Goal: Answer question/provide support: Share knowledge or assist other users

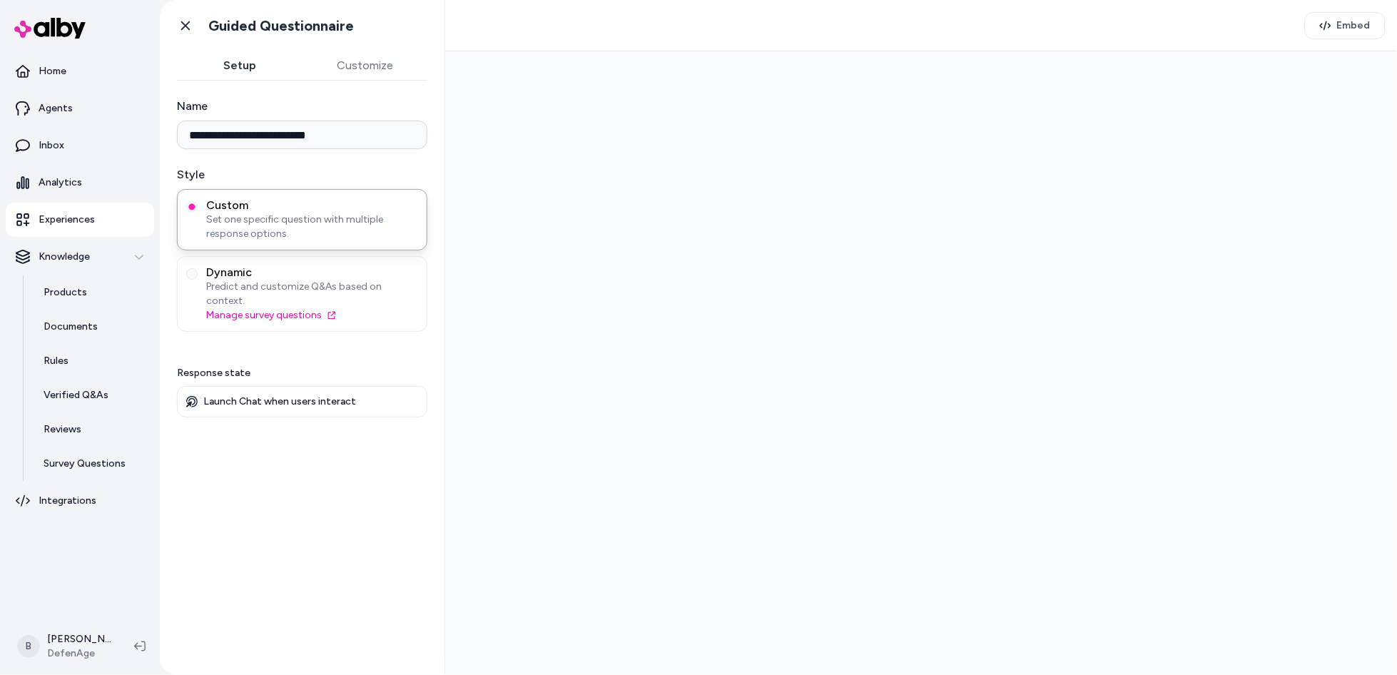
type input "**********"
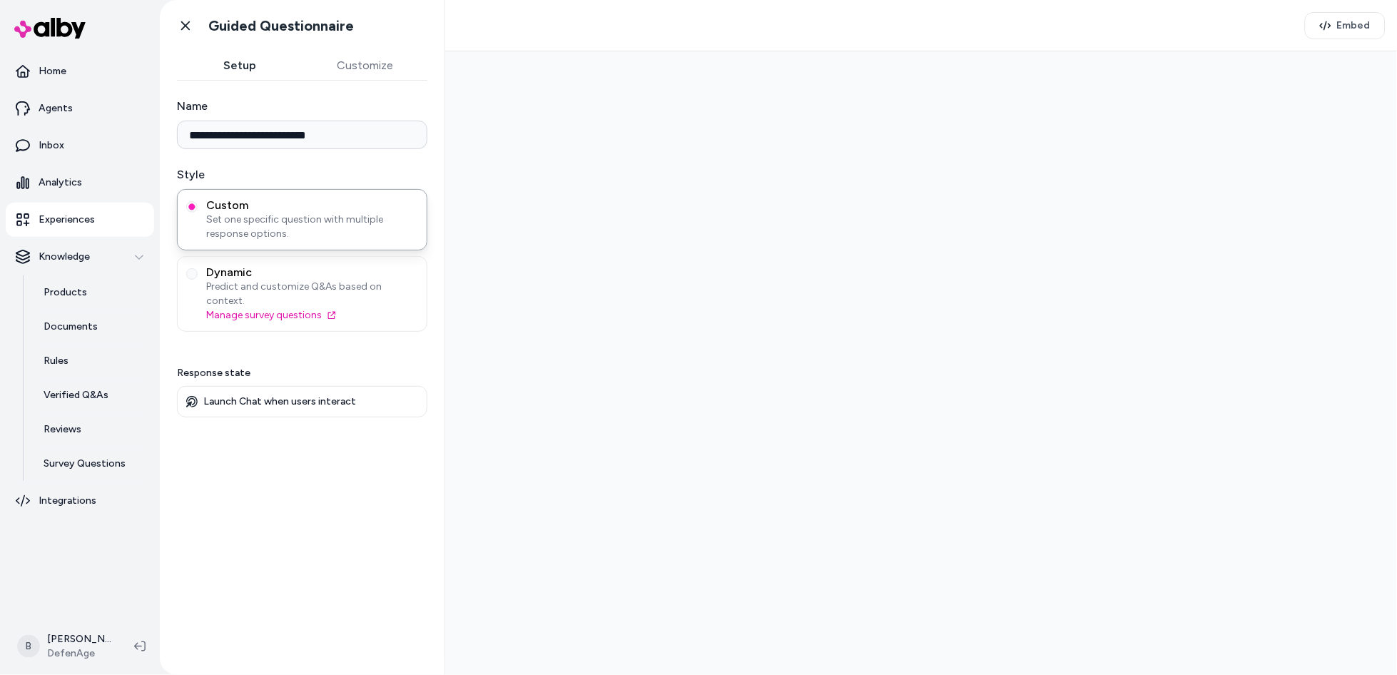
type input "**********"
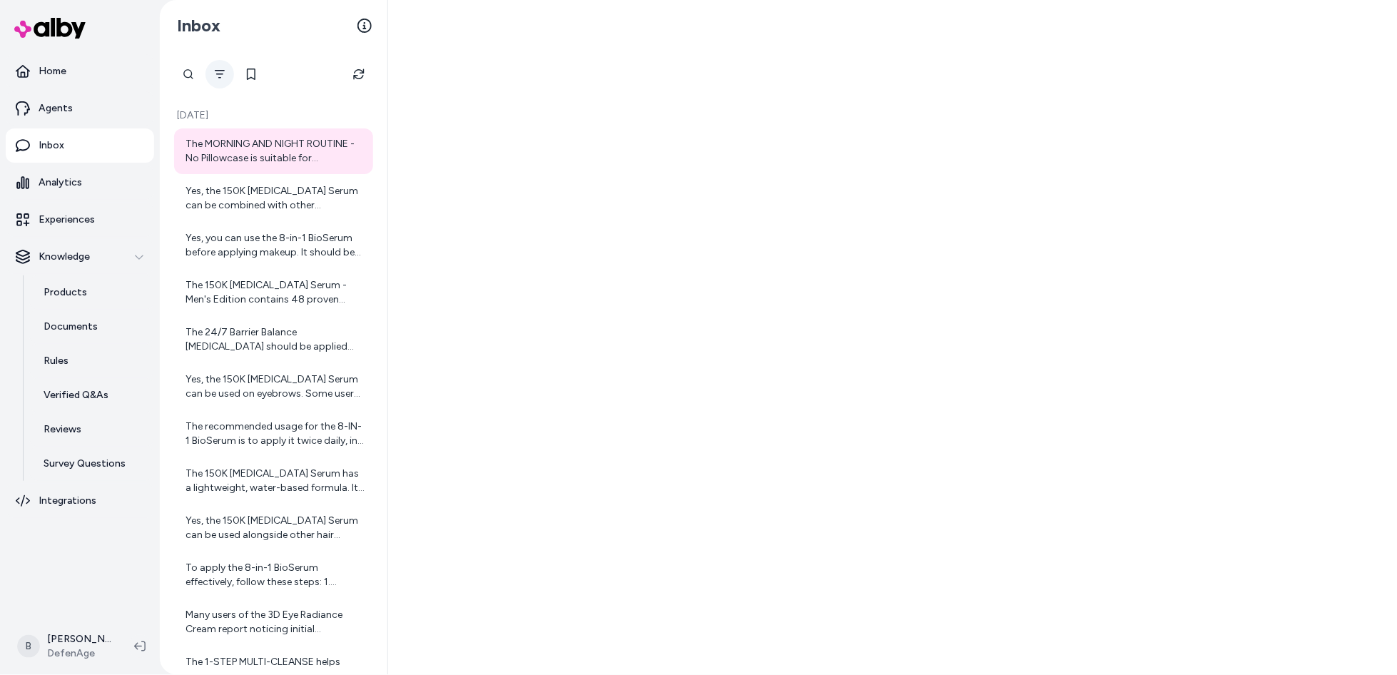
click at [220, 77] on icon "Filter" at bounding box center [220, 74] width 10 height 9
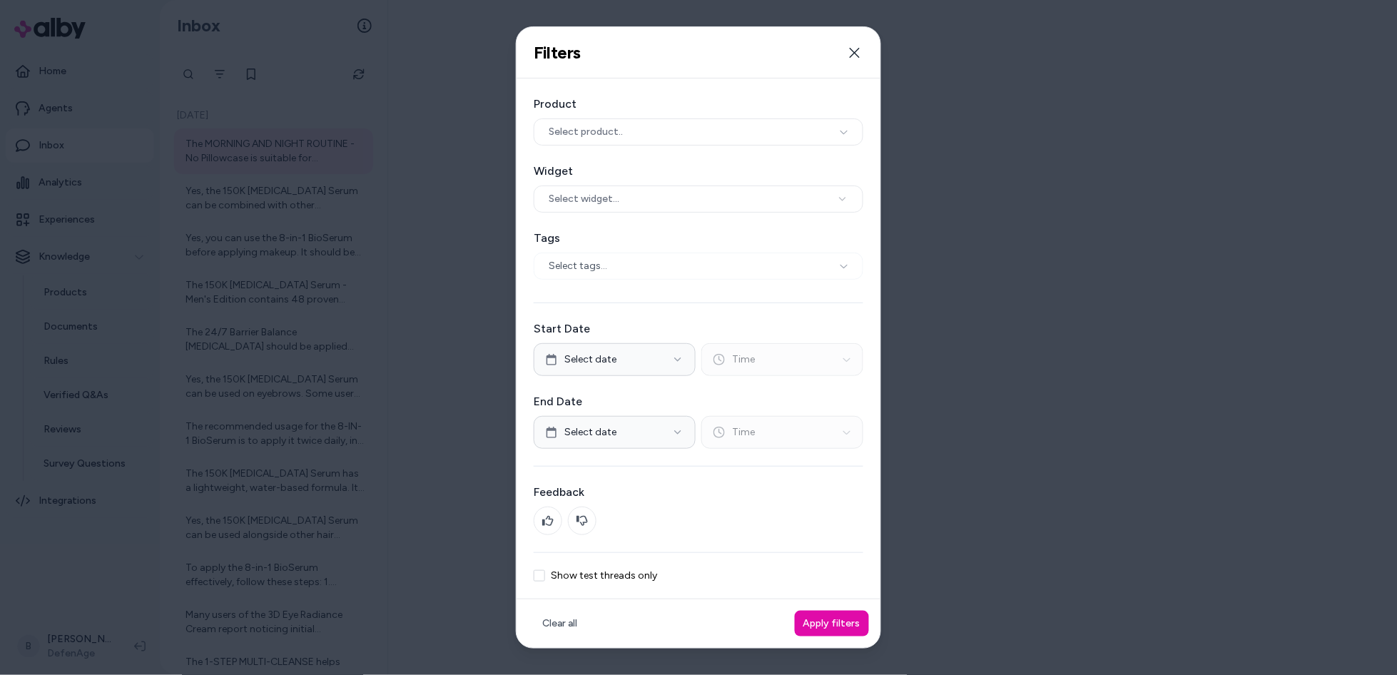
click at [567, 586] on div "Product Select product.. Widget Select widget... Tags Select tags... Start Date…" at bounding box center [699, 339] width 364 height 521
click at [543, 578] on button "Show test threads only" at bounding box center [539, 575] width 11 height 11
click at [846, 627] on button "Apply filters" at bounding box center [832, 624] width 74 height 26
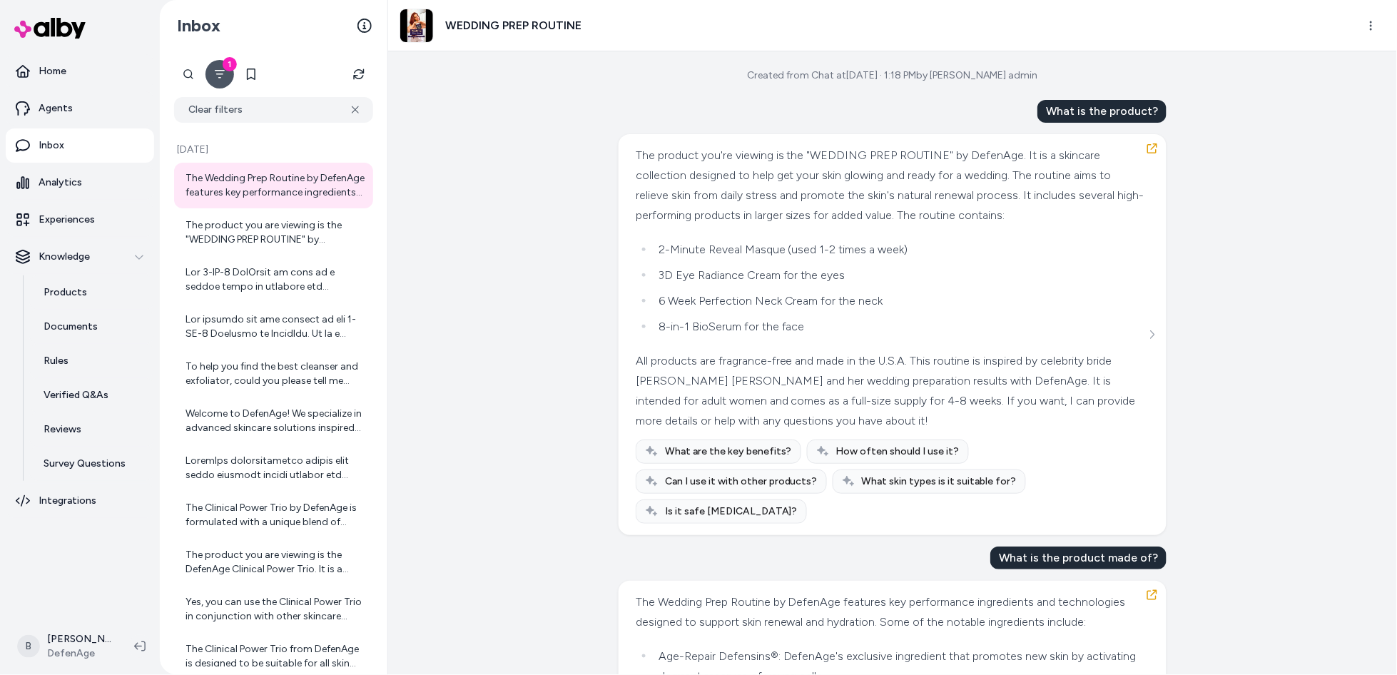
click at [251, 187] on div "The Wedding Prep Routine by DefenAge features key performance ingredients and t…" at bounding box center [275, 185] width 179 height 29
click at [260, 238] on div "The product you are viewing is the "WEDDING PREP ROUTINE" by DefenAge. It is a …" at bounding box center [275, 232] width 179 height 29
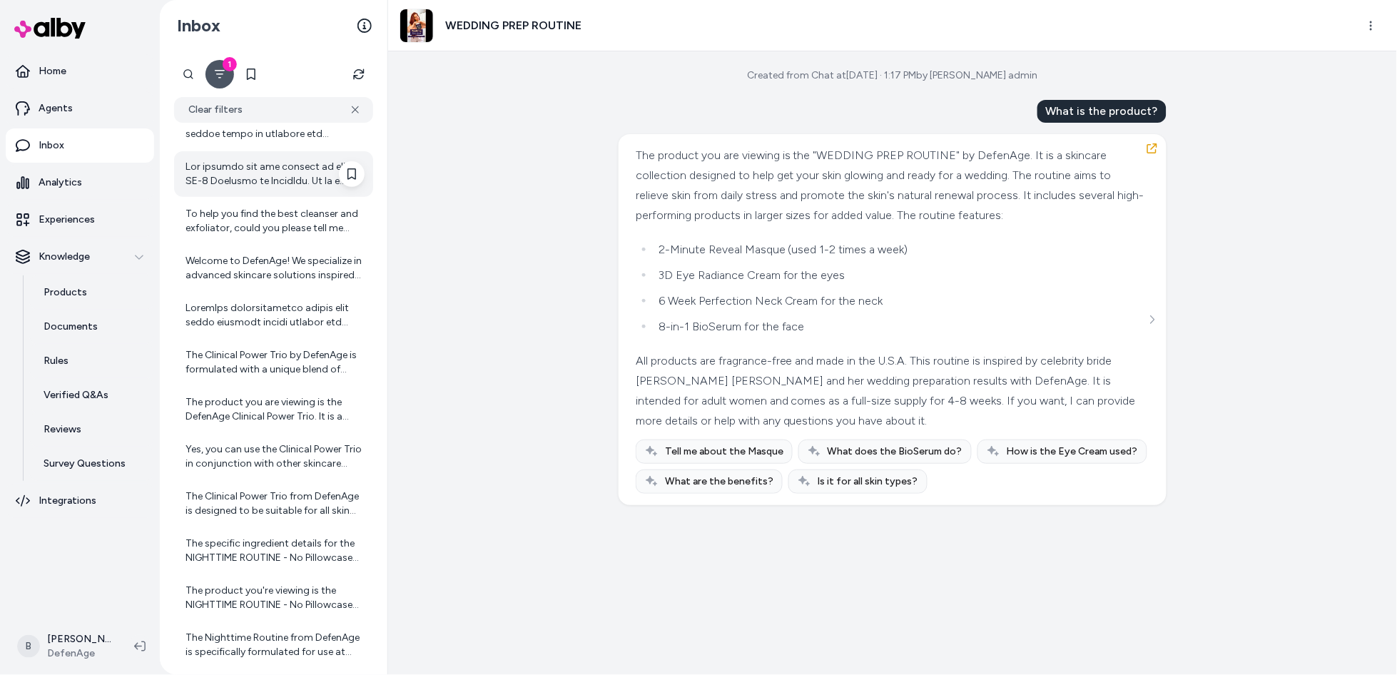
scroll to position [171, 0]
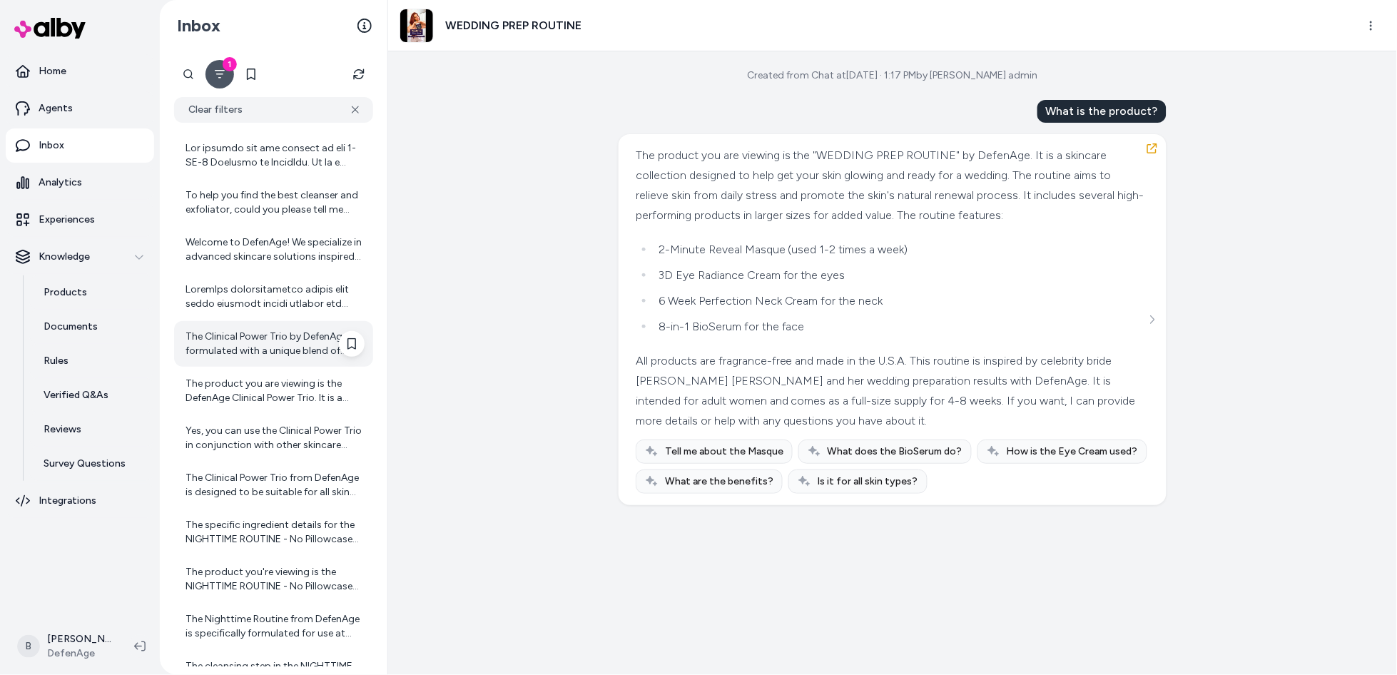
click at [265, 338] on div "The Clinical Power Trio by DefenAge is formulated with a unique blend of ingred…" at bounding box center [275, 344] width 179 height 29
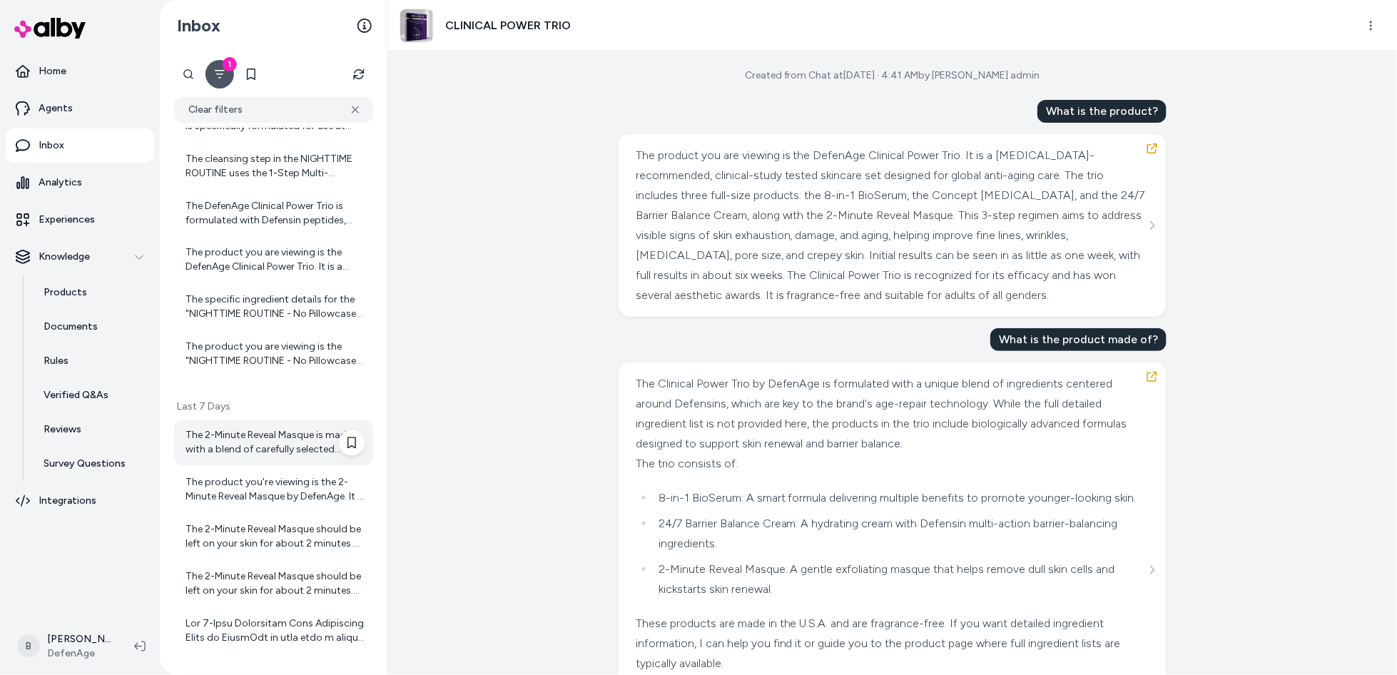
scroll to position [681, 0]
click at [244, 450] on div "The 2-Minute Reveal Masque is made with a blend of carefully selected ingredien…" at bounding box center [275, 441] width 179 height 29
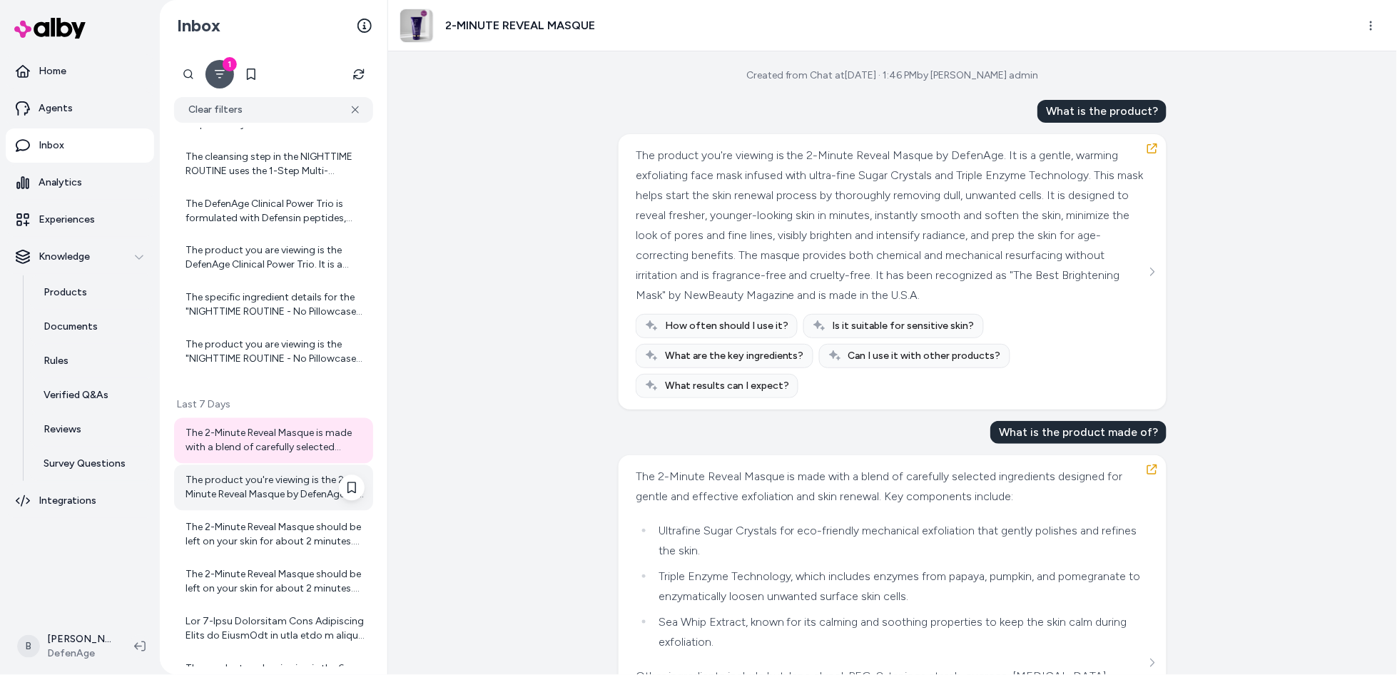
click at [251, 490] on div "The product you're viewing is the 2-Minute Reveal Masque by DefenAge. It is a g…" at bounding box center [275, 488] width 179 height 29
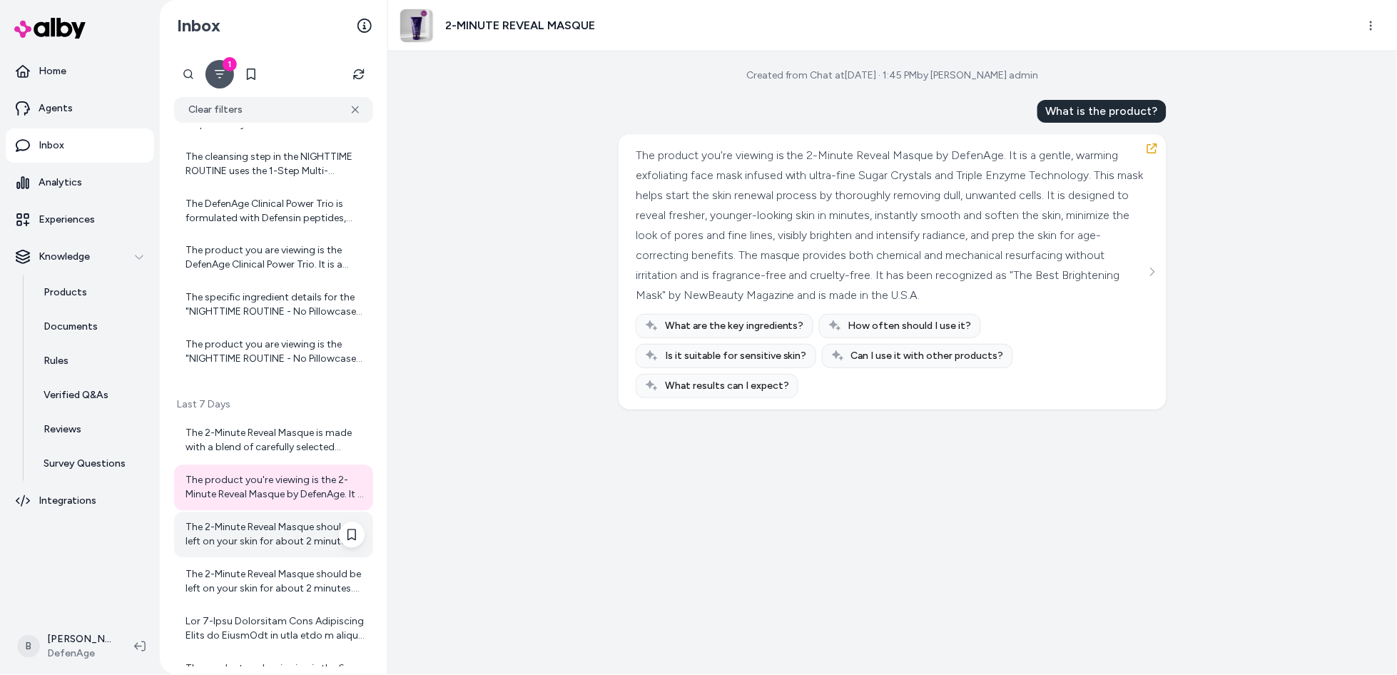
click at [254, 541] on div "The 2-Minute Reveal Masque should be left on your skin for about 2 minutes. Thi…" at bounding box center [275, 535] width 179 height 29
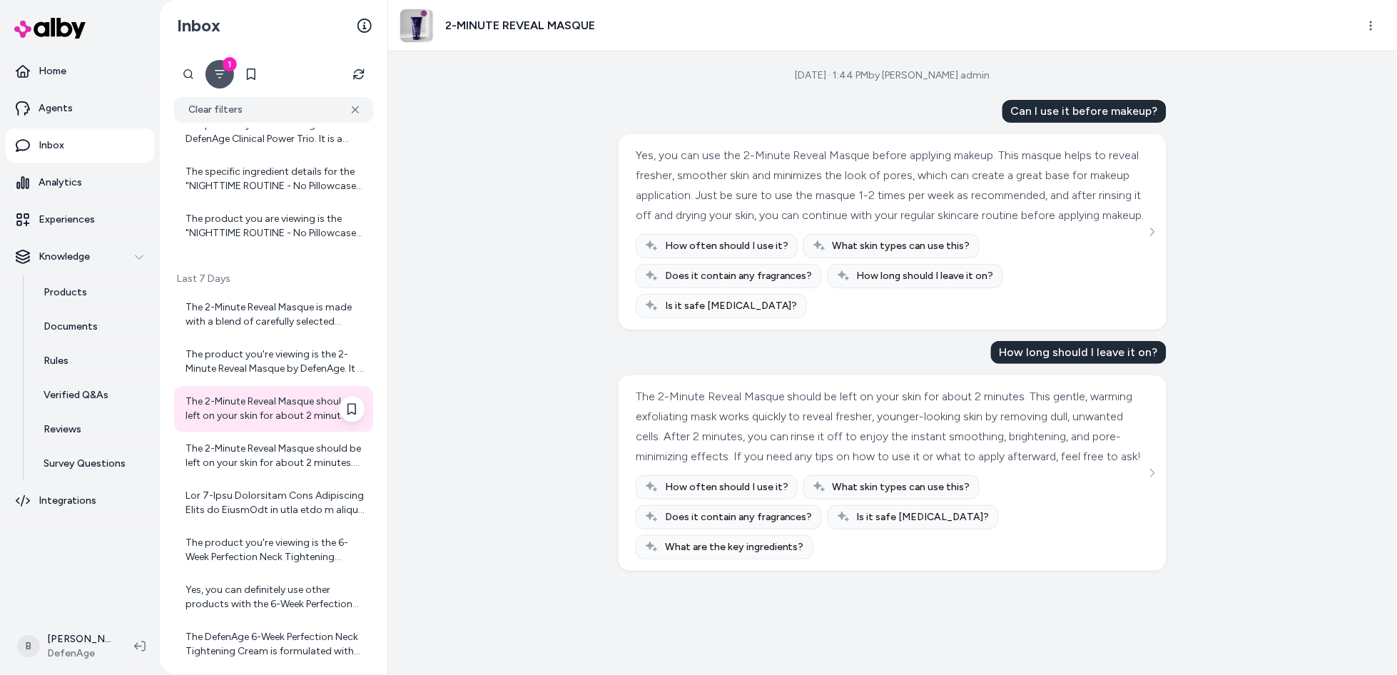
scroll to position [958, 0]
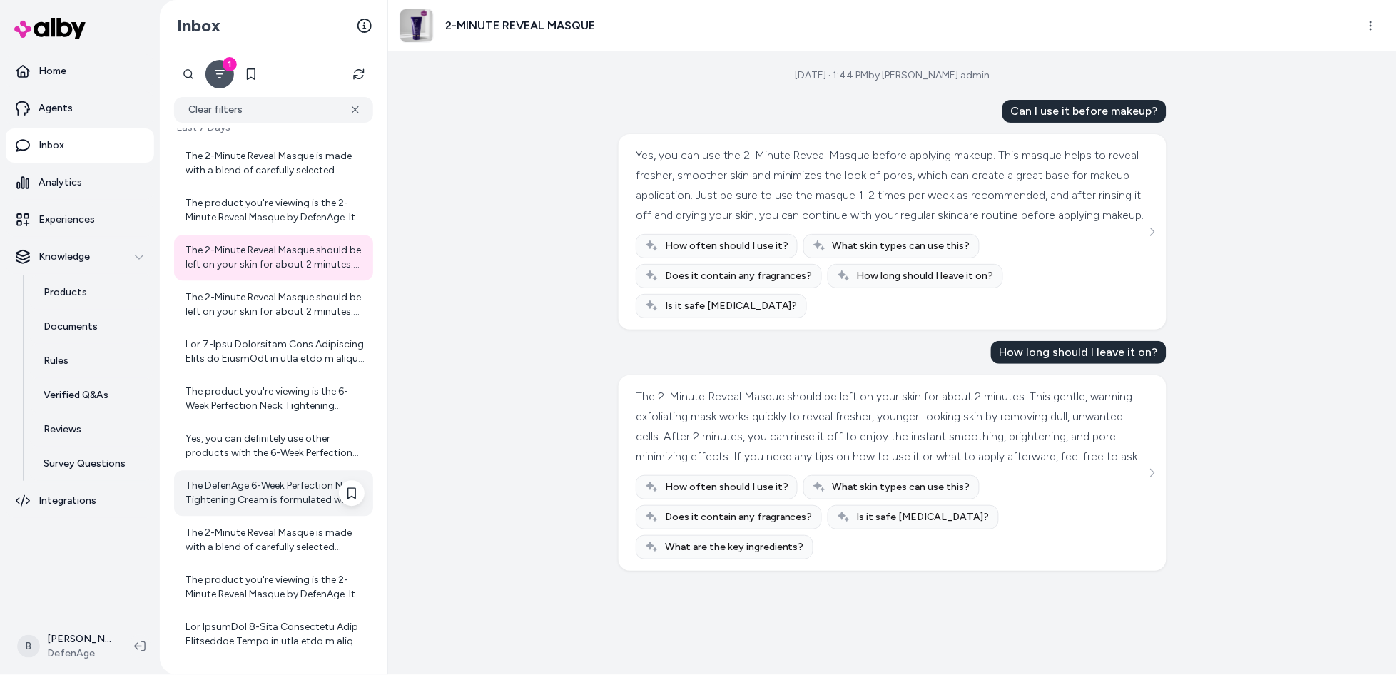
click at [226, 499] on div "The DefenAge 6-Week Perfection Neck Tightening Cream is formulated with key ing…" at bounding box center [275, 493] width 179 height 29
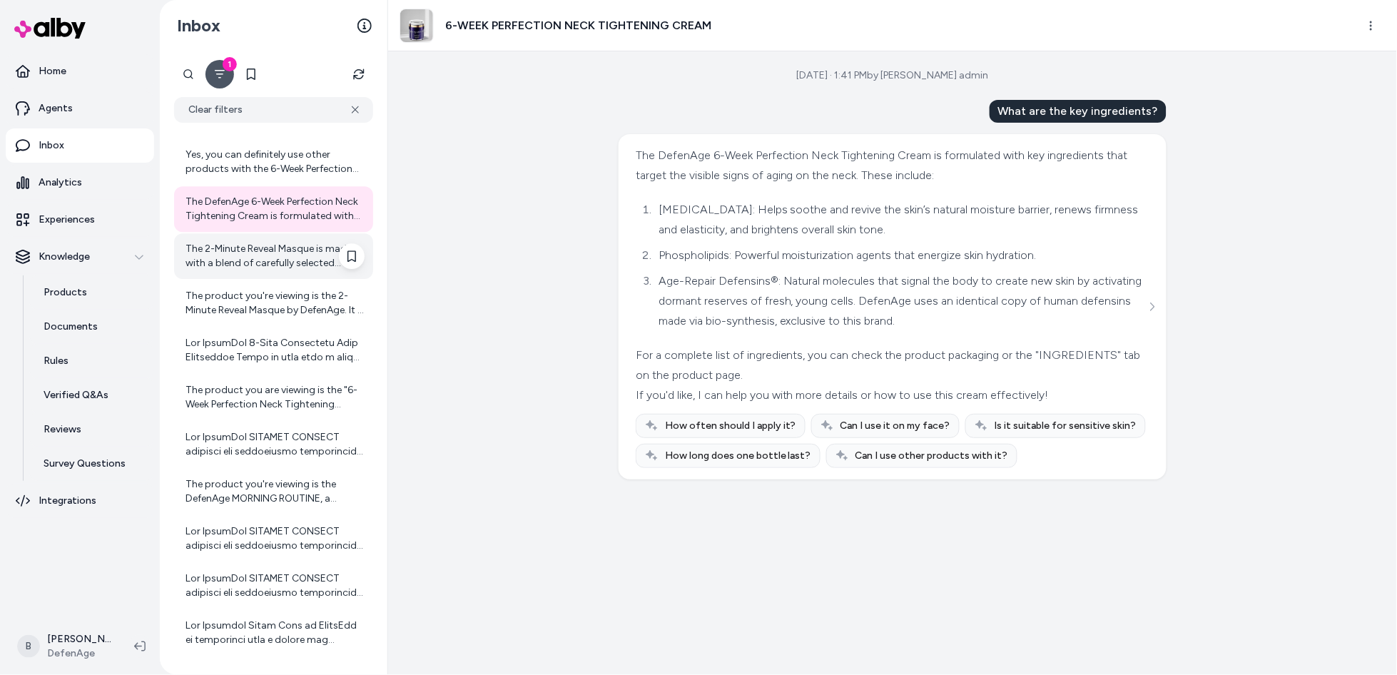
scroll to position [1347, 0]
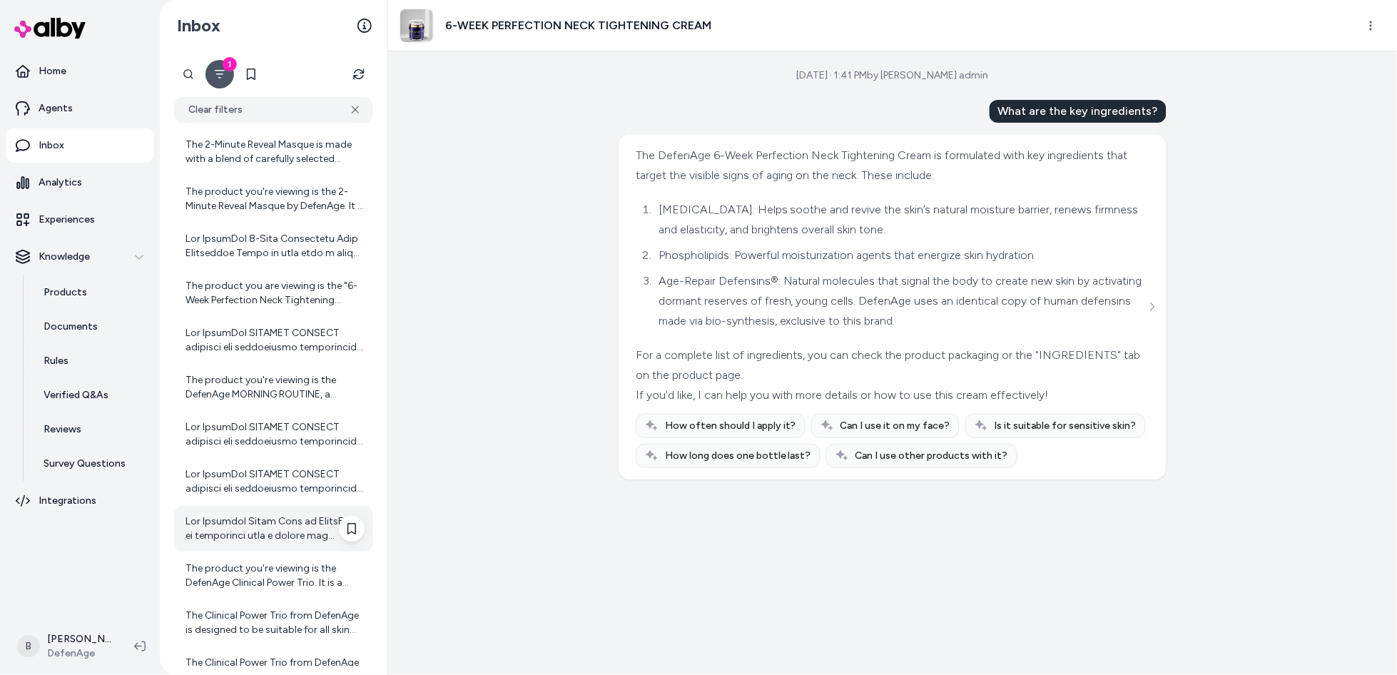
click at [231, 511] on div at bounding box center [273, 529] width 199 height 46
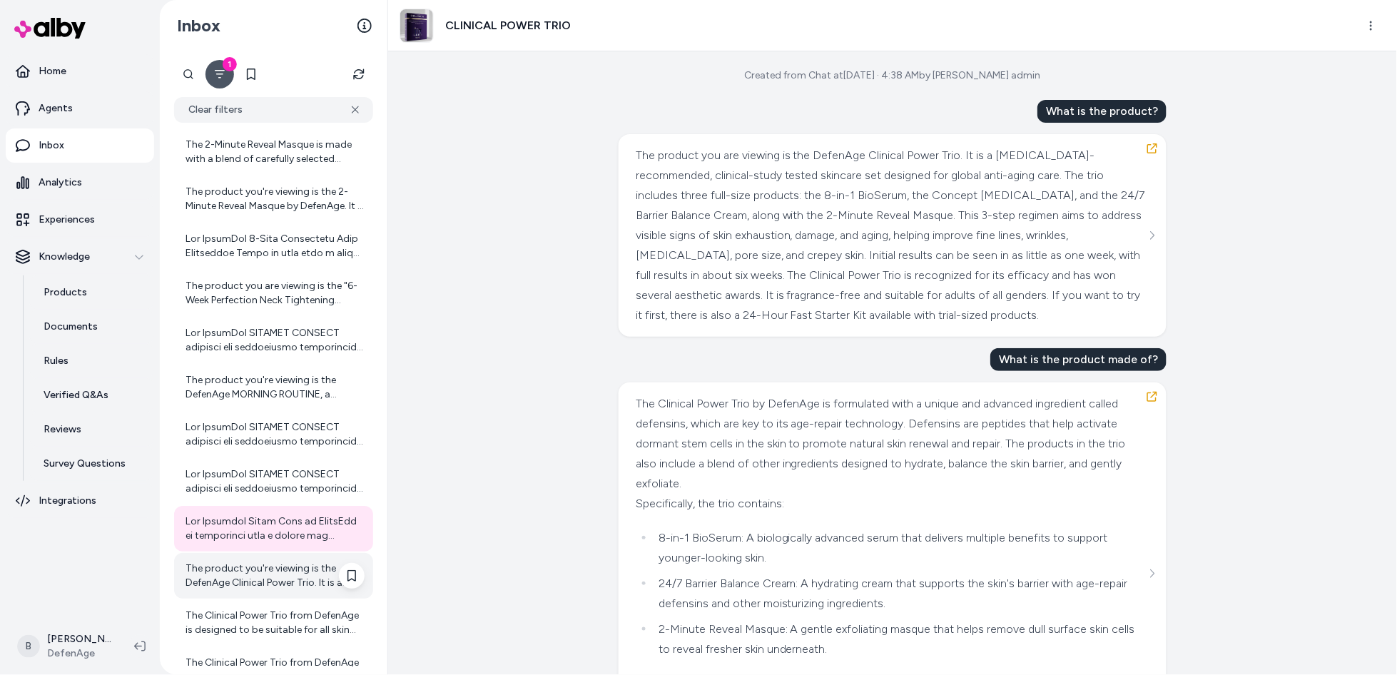
click at [227, 553] on div "The product you're viewing is the DefenAge Clinical Power Trio. It is a dermato…" at bounding box center [273, 576] width 199 height 46
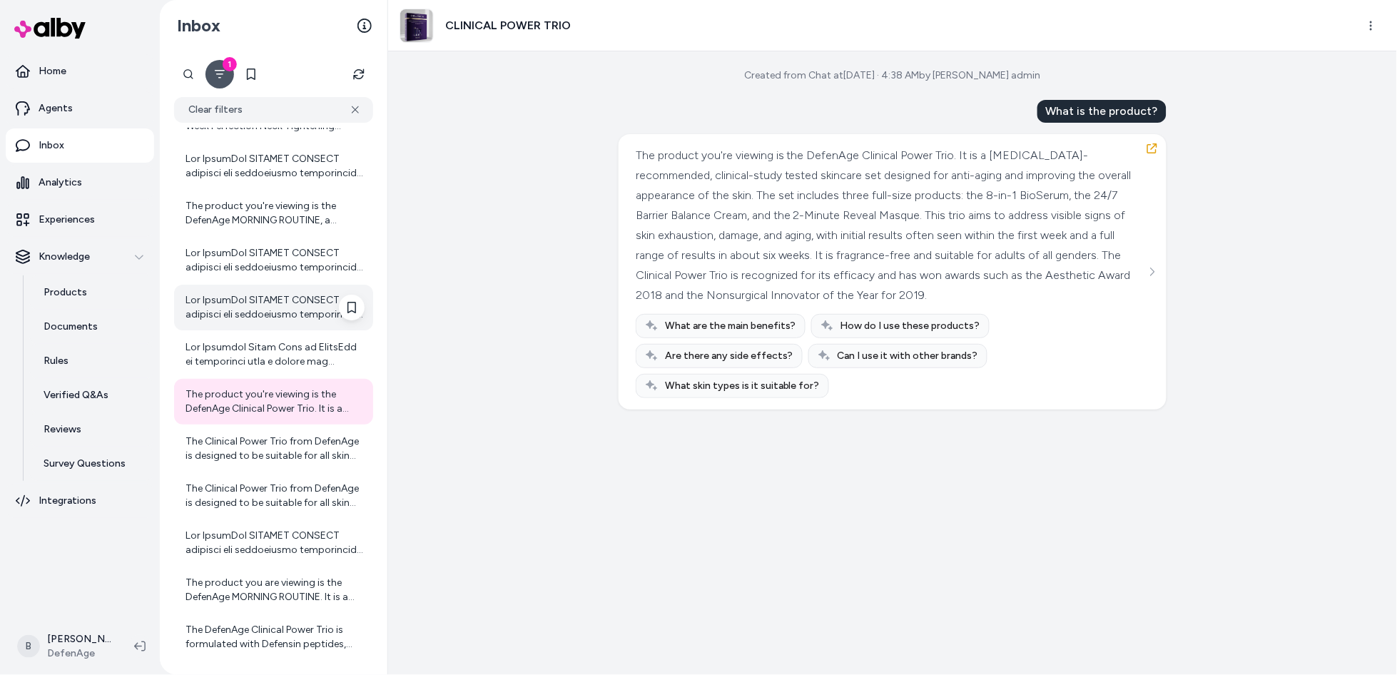
scroll to position [1665, 0]
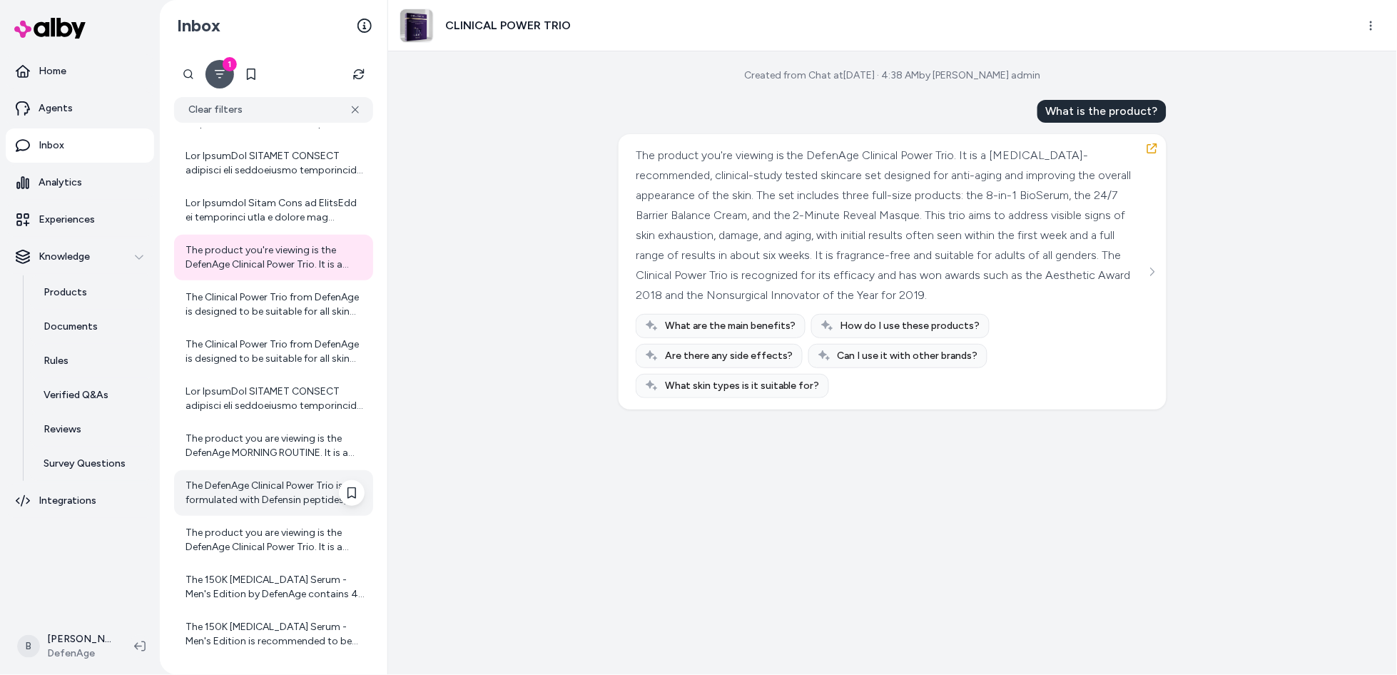
click at [298, 490] on div "The DefenAge Clinical Power Trio is formulated with Defensin peptides, which ar…" at bounding box center [275, 493] width 179 height 29
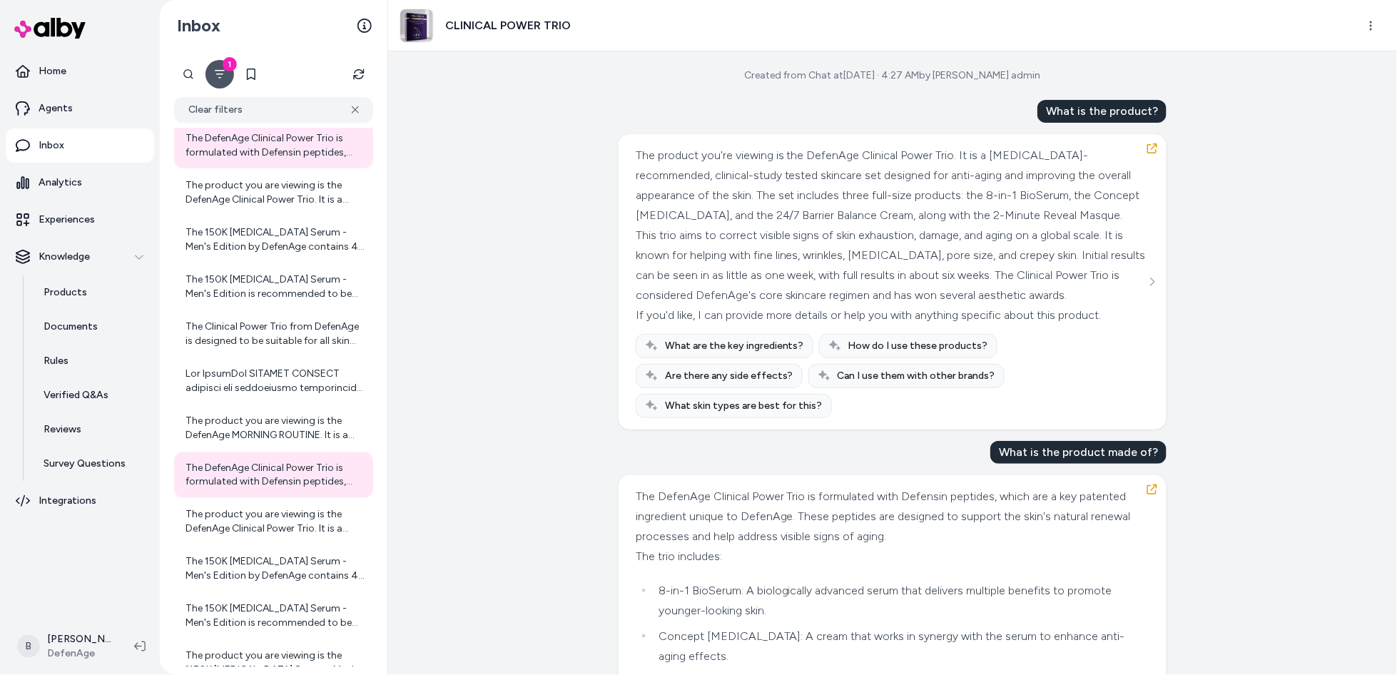
scroll to position [2220, 0]
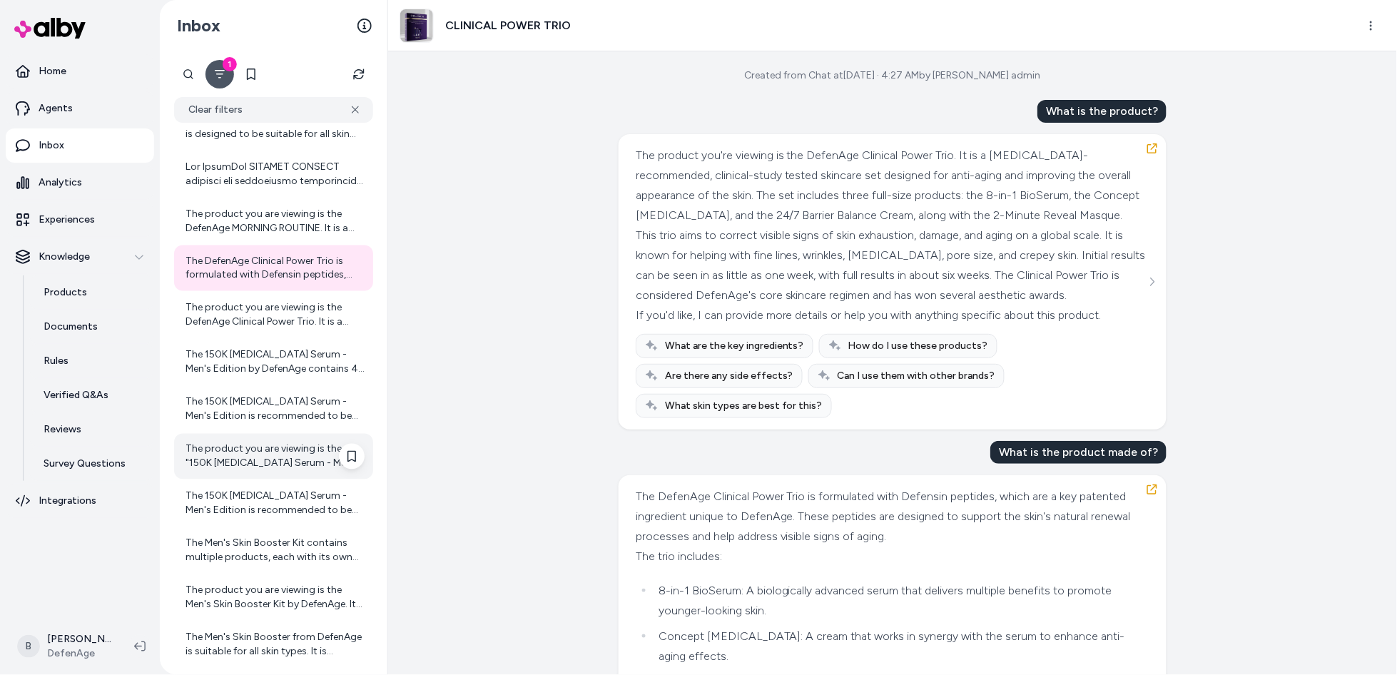
click at [280, 464] on div "The product you are viewing is the "150K Hair Follicle Serum - Men's Edition" b…" at bounding box center [275, 456] width 179 height 29
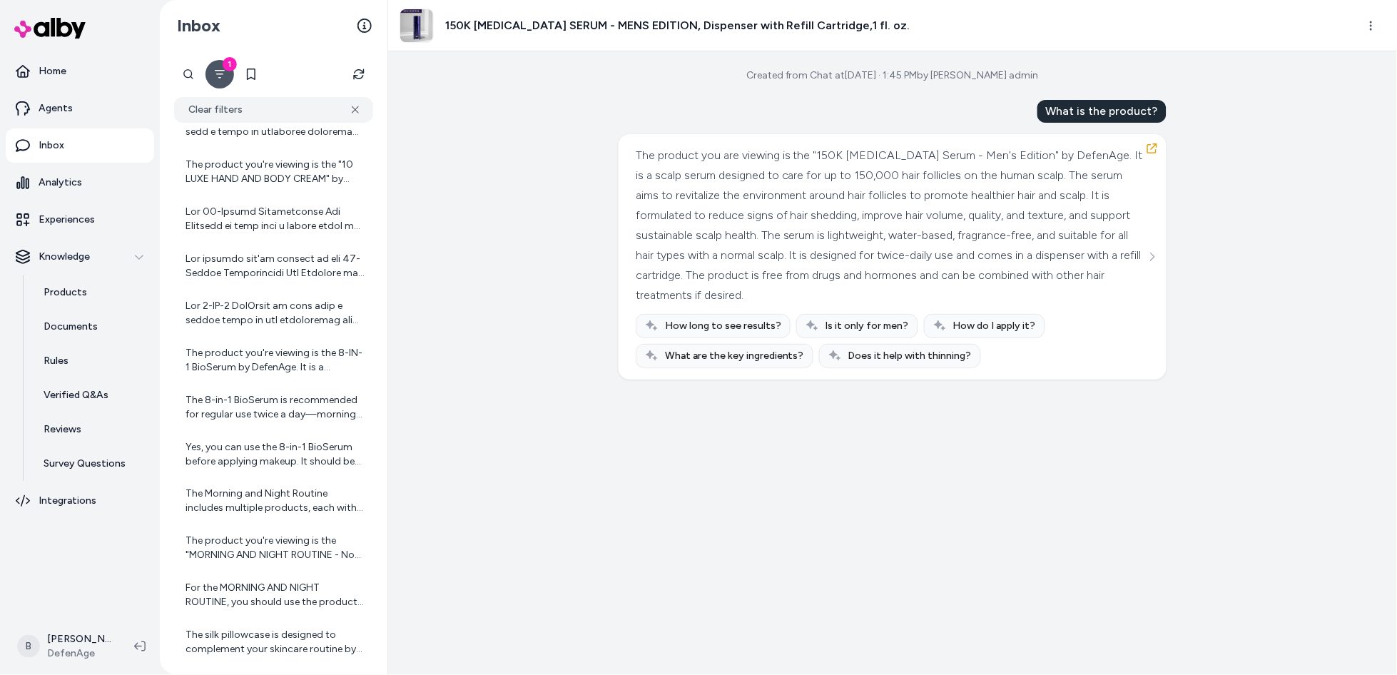
scroll to position [5166, 0]
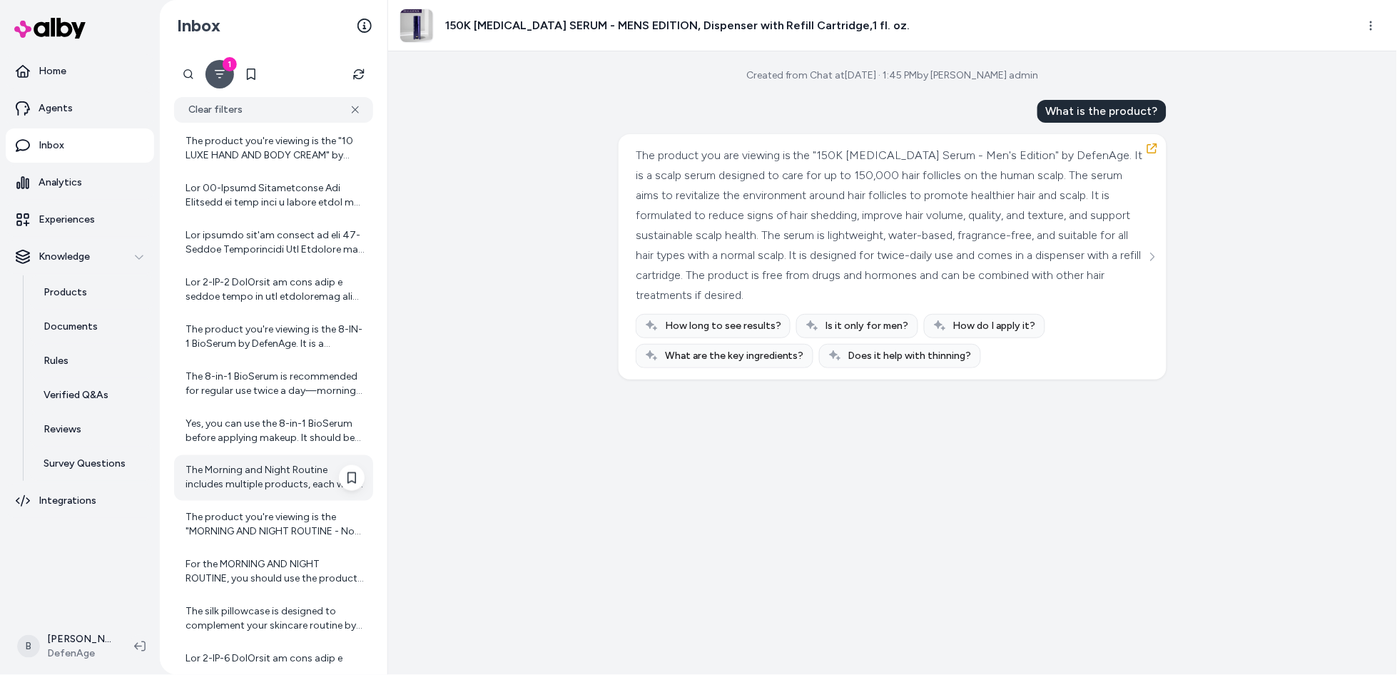
click at [228, 480] on div "The Morning and Night Routine includes multiple products, each with its own ing…" at bounding box center [275, 478] width 179 height 29
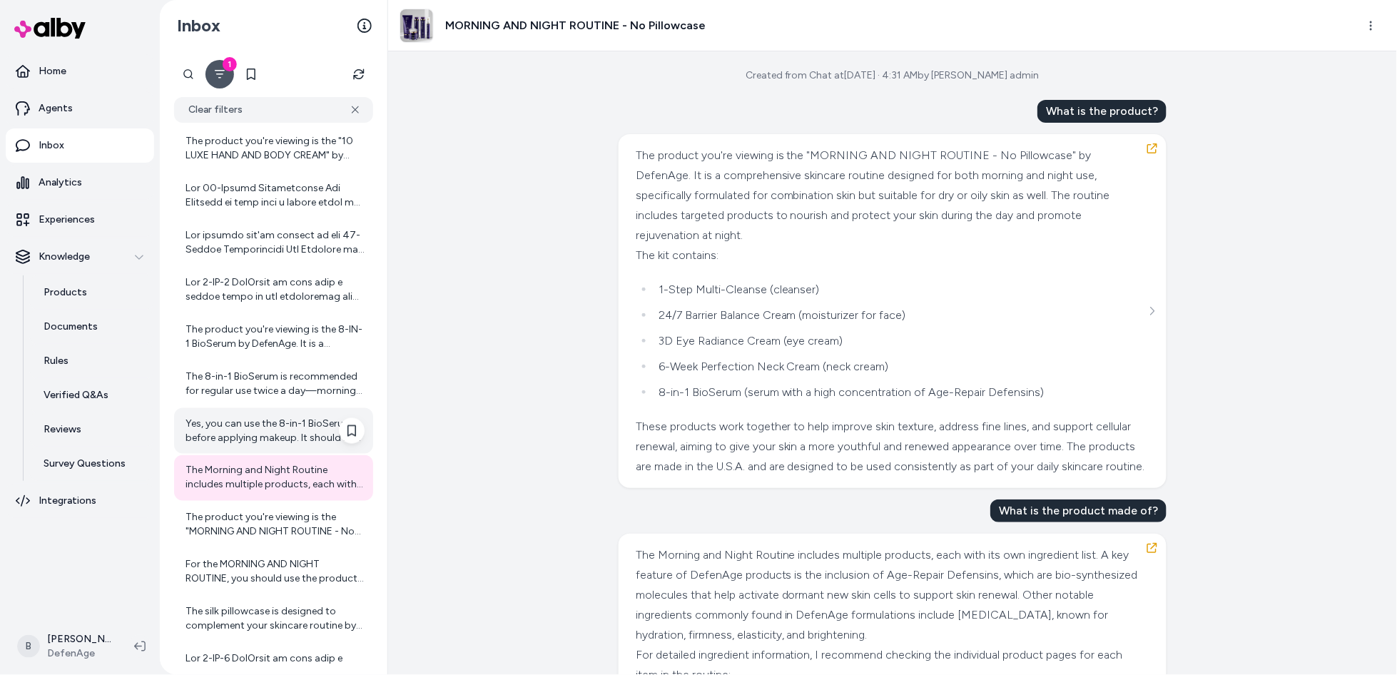
click at [237, 422] on div "Yes, you can use the 8-in-1 BioSerum before applying makeup. It should be the l…" at bounding box center [275, 431] width 179 height 29
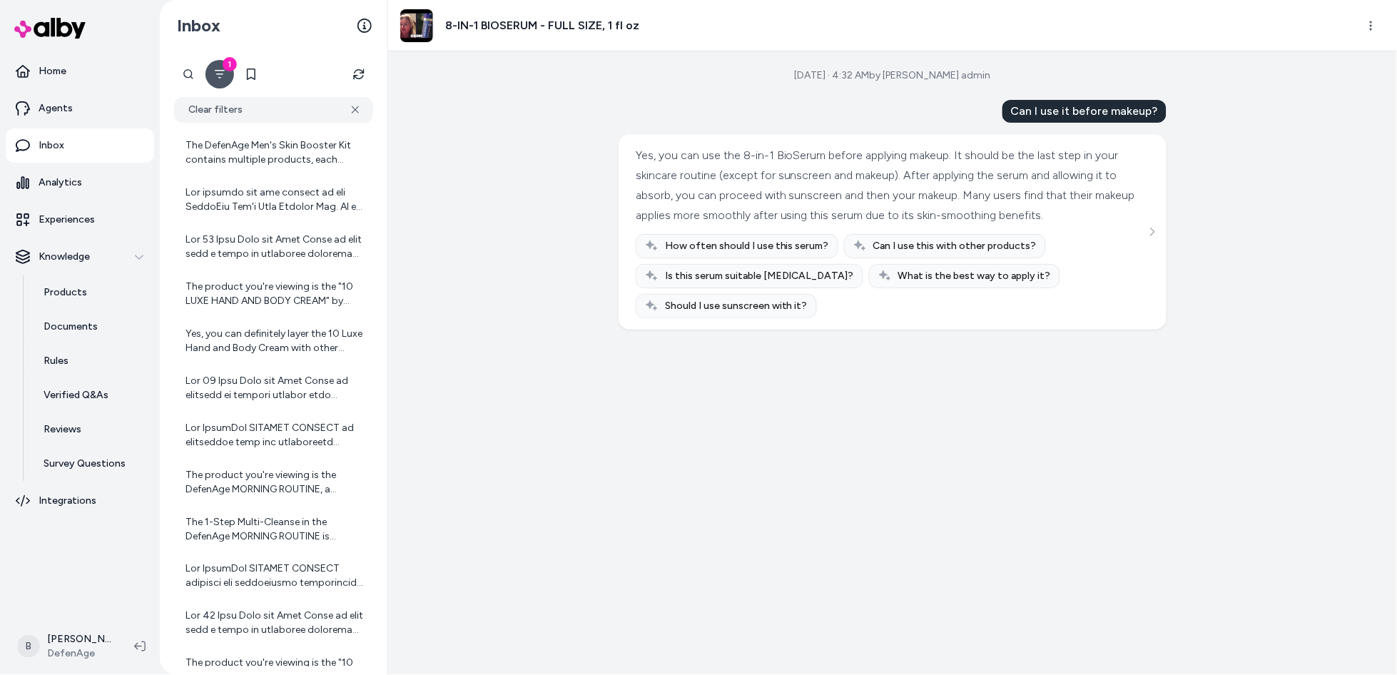
scroll to position [3508, 0]
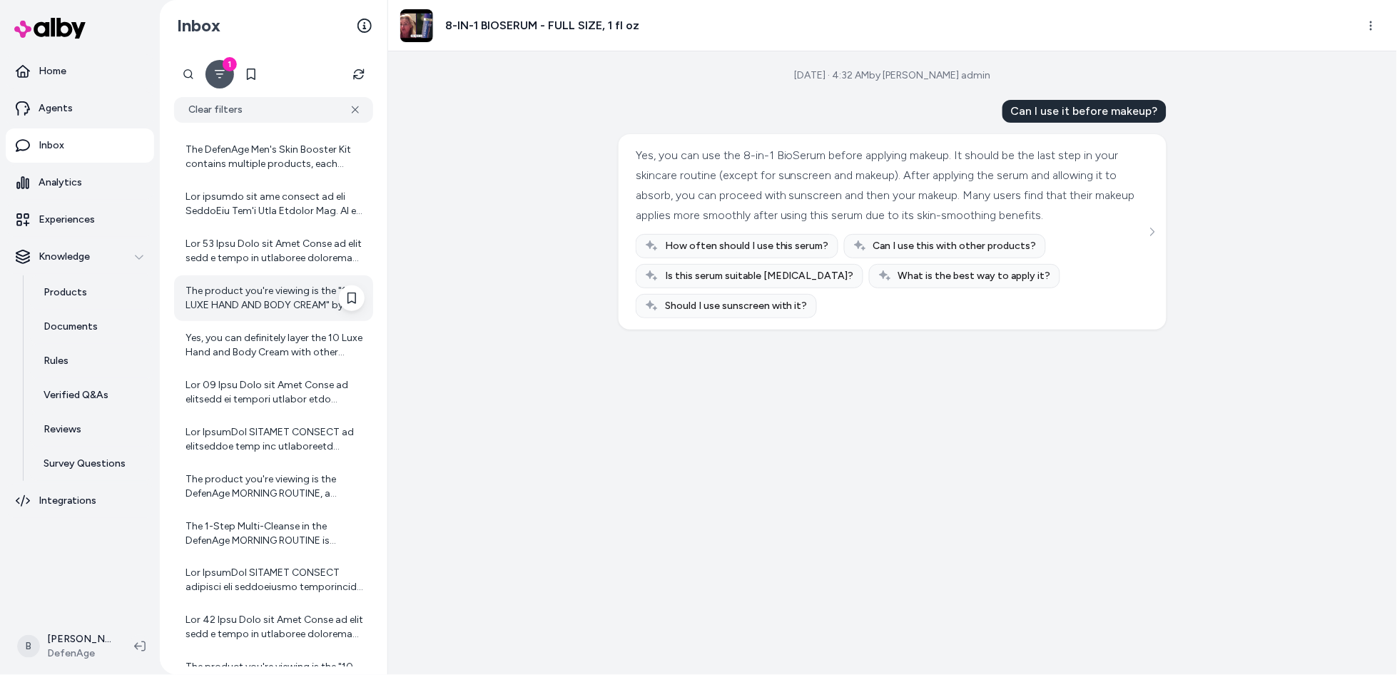
click at [247, 284] on div "The product you're viewing is the "10 LUXE HAND AND BODY CREAM" by DefenAge. It…" at bounding box center [275, 298] width 179 height 29
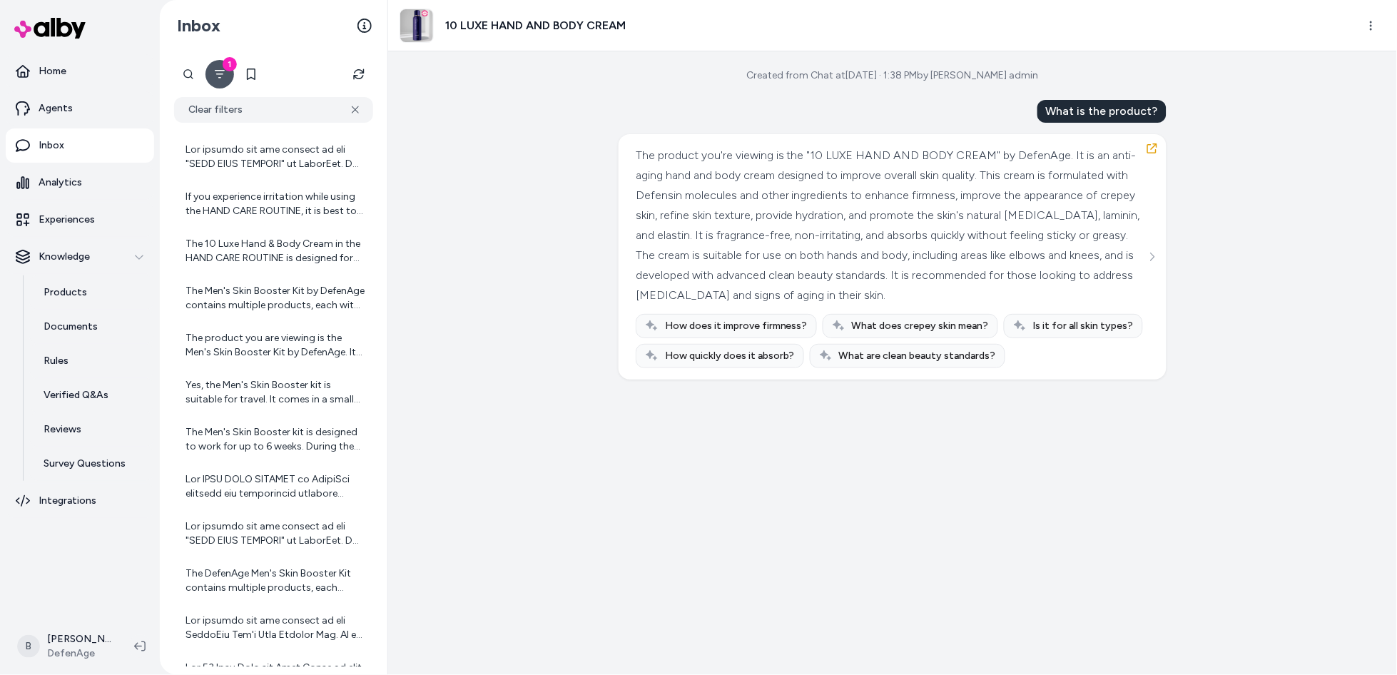
scroll to position [3083, 0]
click at [262, 283] on div "The Men's Skin Booster Kit by DefenAge contains multiple products, each with ke…" at bounding box center [273, 300] width 199 height 46
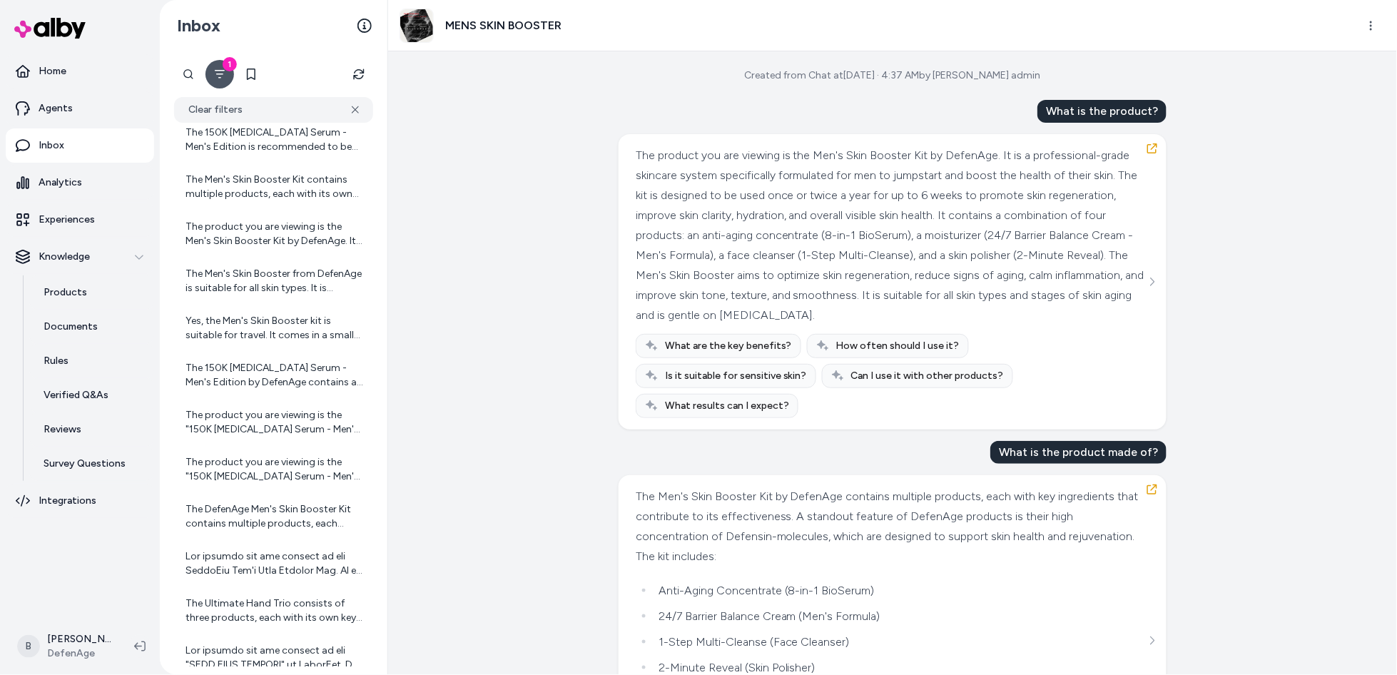
scroll to position [2370, 0]
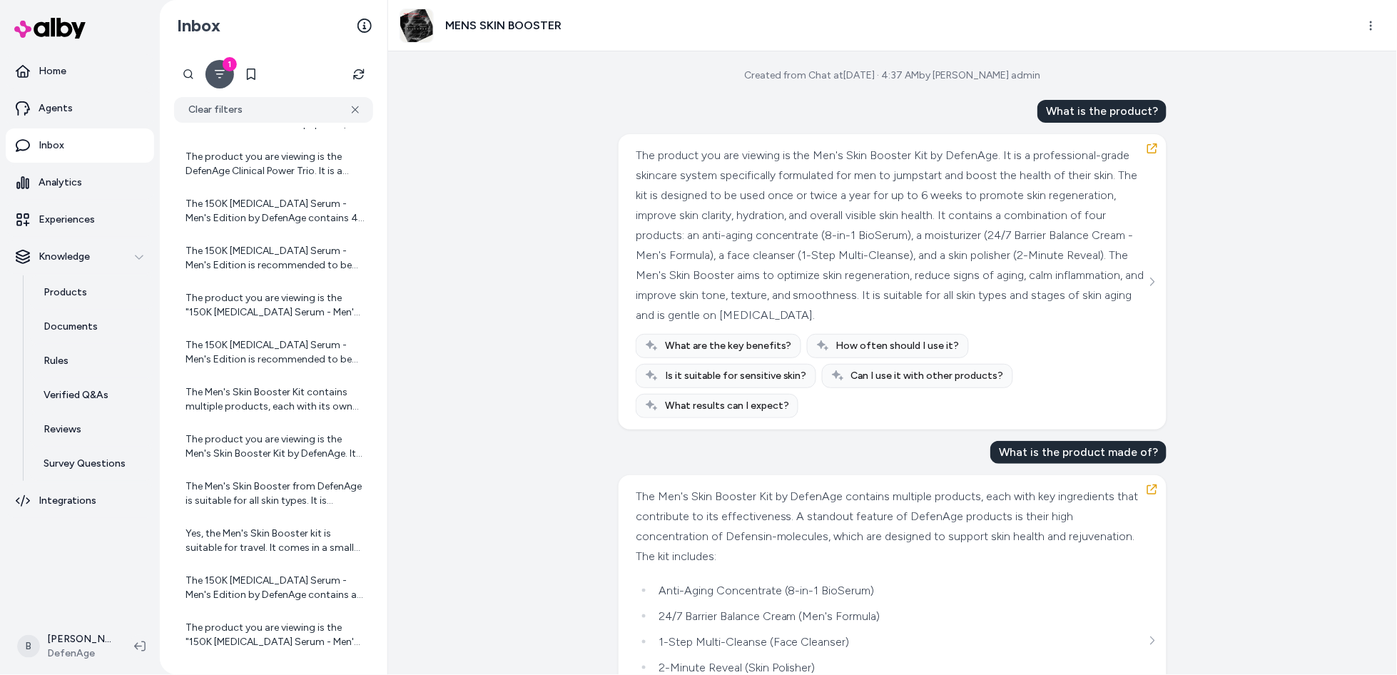
click at [262, 283] on div "The product you are viewing is the "150K Hair Follicle Serum - Men's Edition" b…" at bounding box center [273, 306] width 199 height 46
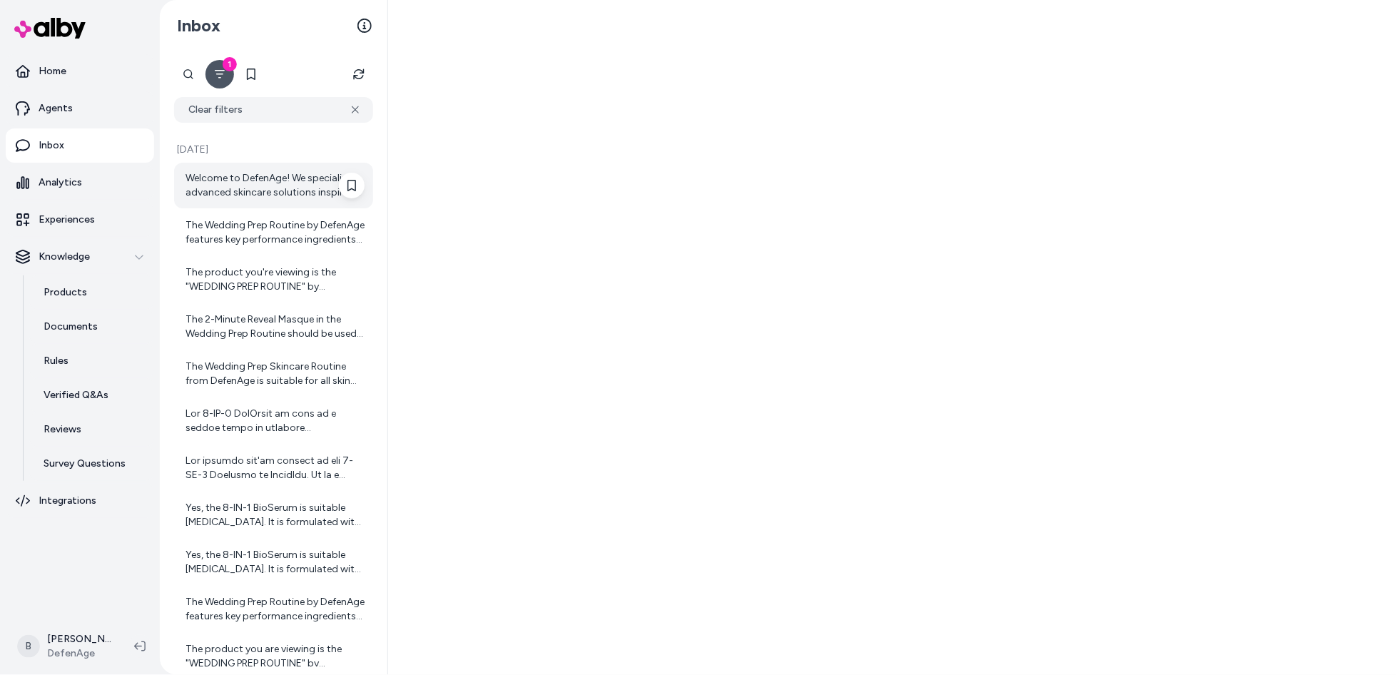
click at [251, 194] on div "Welcome to DefenAge! We specialize in advanced skincare solutions inspired by r…" at bounding box center [275, 185] width 179 height 29
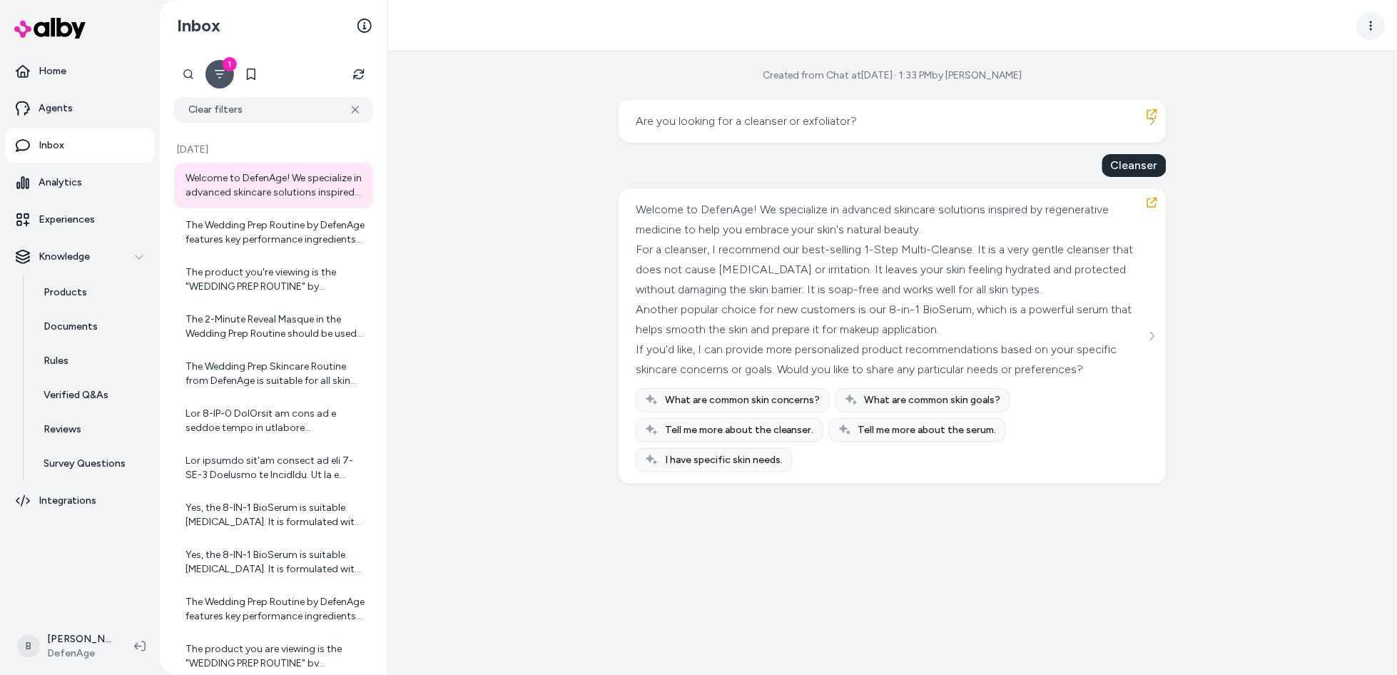
click at [1377, 19] on html "Home Agents Inbox Analytics Experiences Knowledge Products Documents Rules Veri…" at bounding box center [698, 337] width 1397 height 675
click at [1287, 75] on div "Show advanced steps" at bounding box center [1319, 80] width 142 height 23
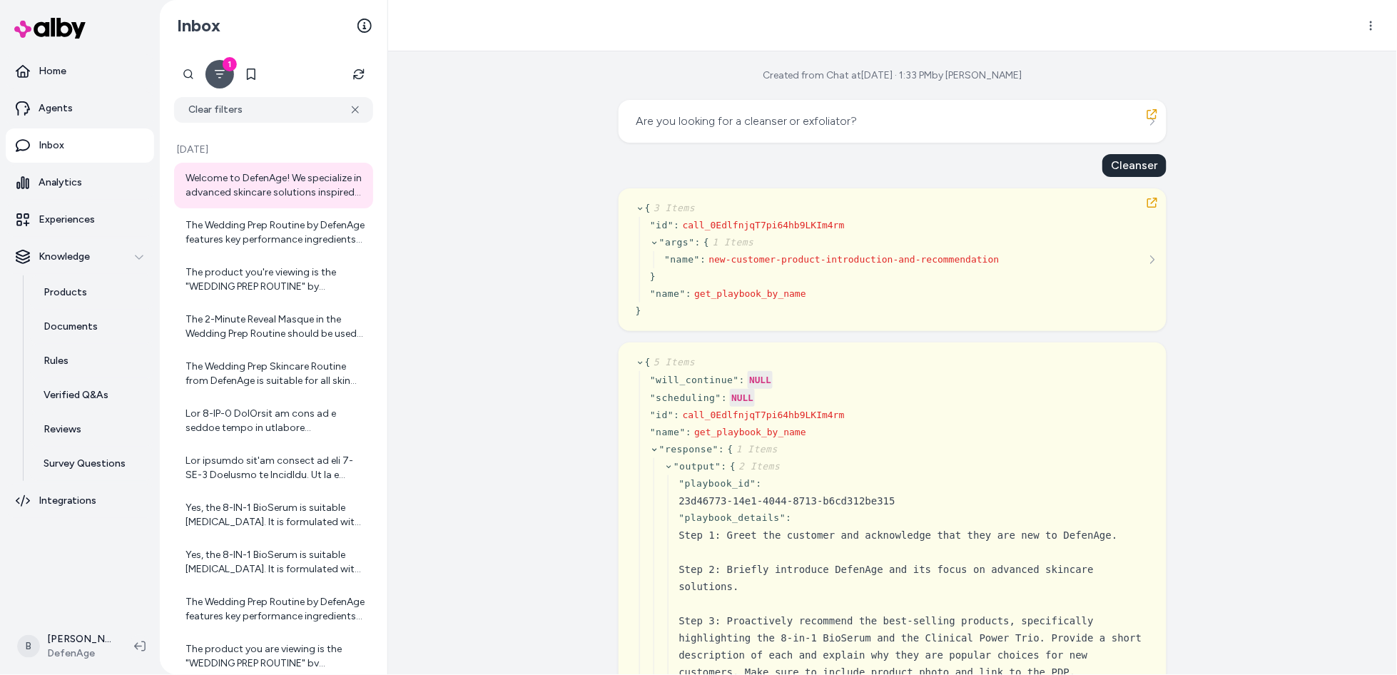
click at [1265, 262] on div "Created from Chat at Sep 09, 2025 · 1:33 PM by Jackie Schnackel Are you looking…" at bounding box center [892, 363] width 1009 height 624
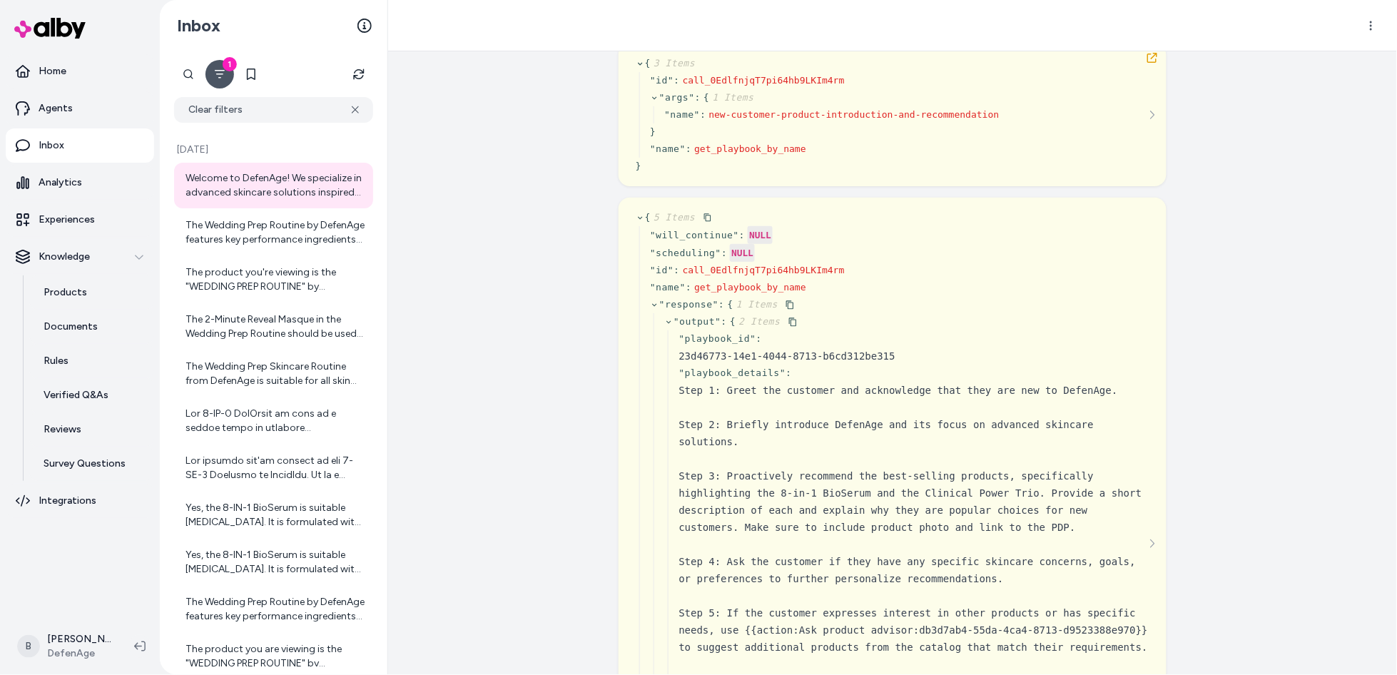
scroll to position [210, 0]
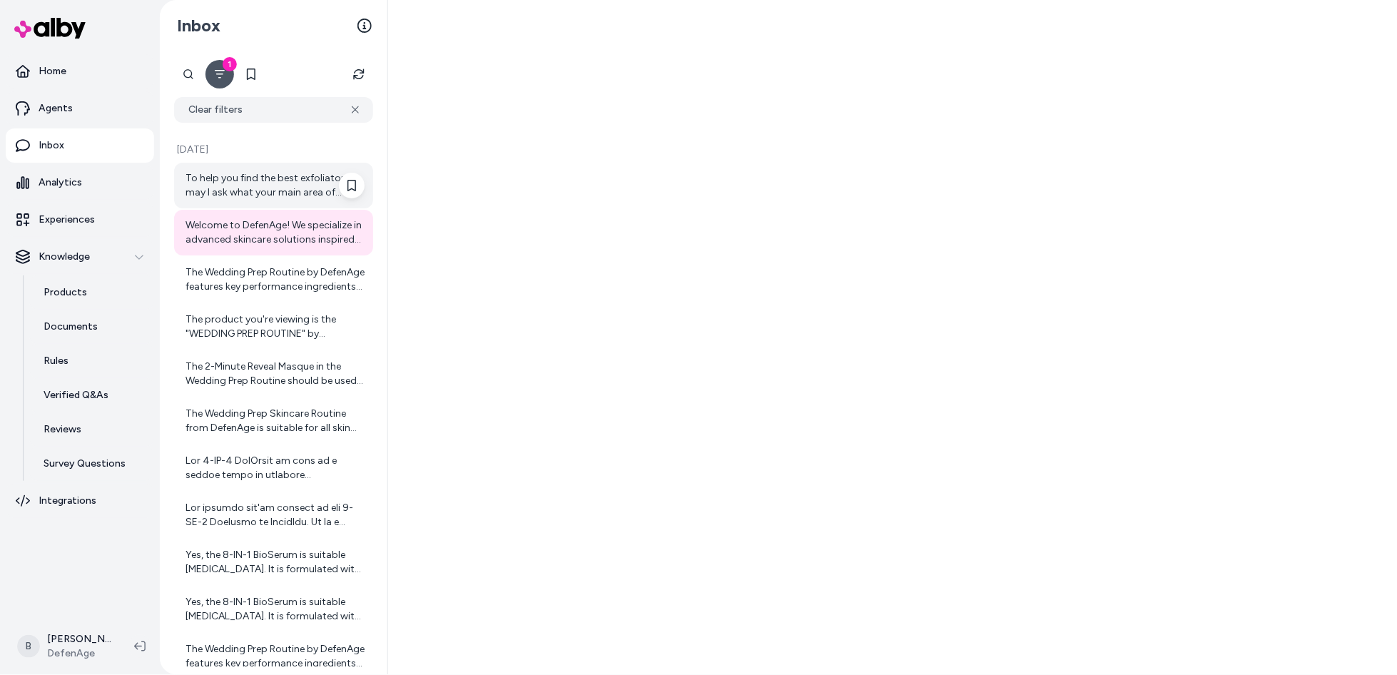
click at [258, 178] on div "To help you find the best exfoliator, may I ask what your main area of concern …" at bounding box center [275, 185] width 179 height 29
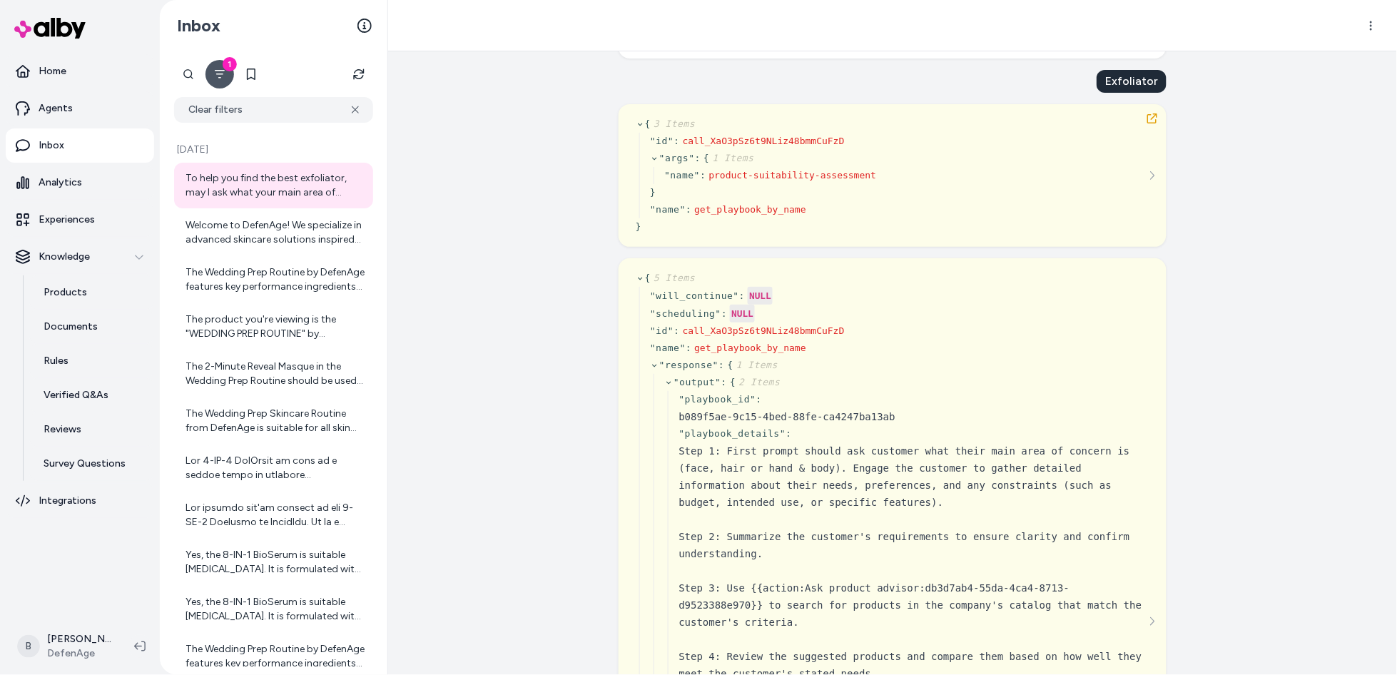
scroll to position [90, 0]
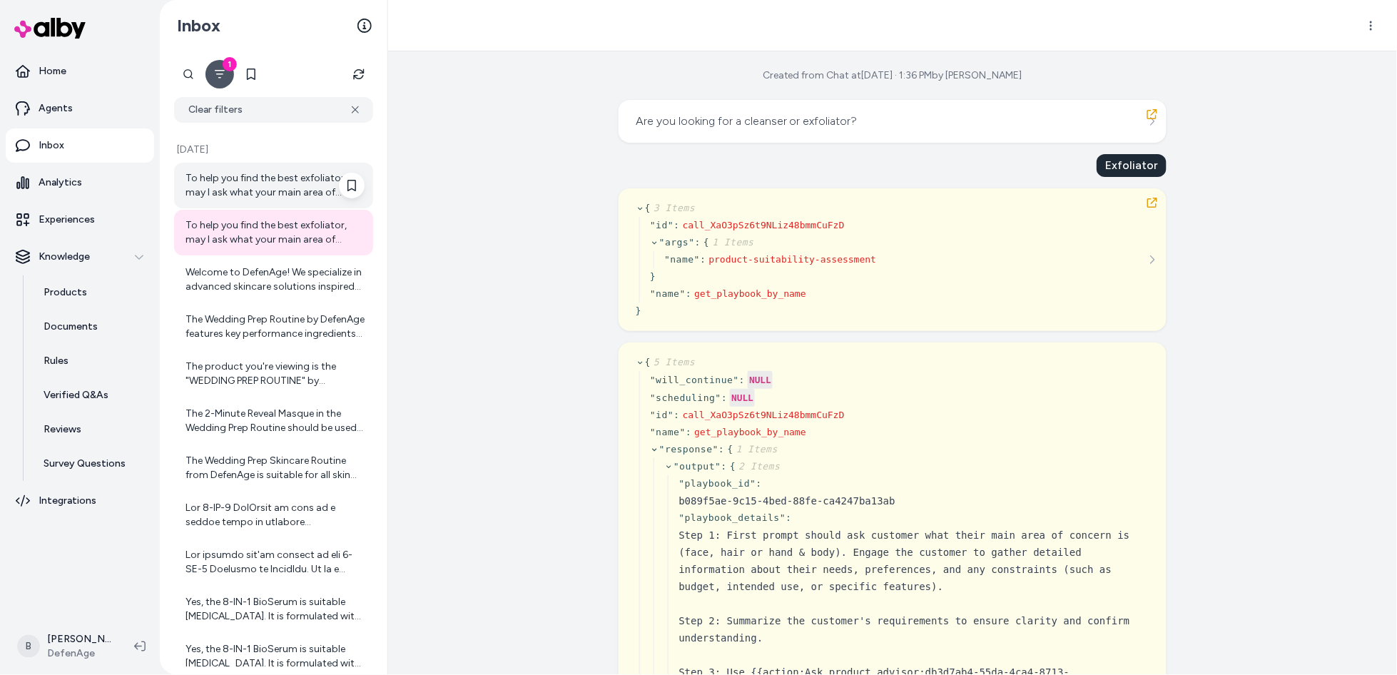
click at [277, 178] on div "To help you find the best exfoliator, may I ask what your main area of concern …" at bounding box center [275, 185] width 179 height 29
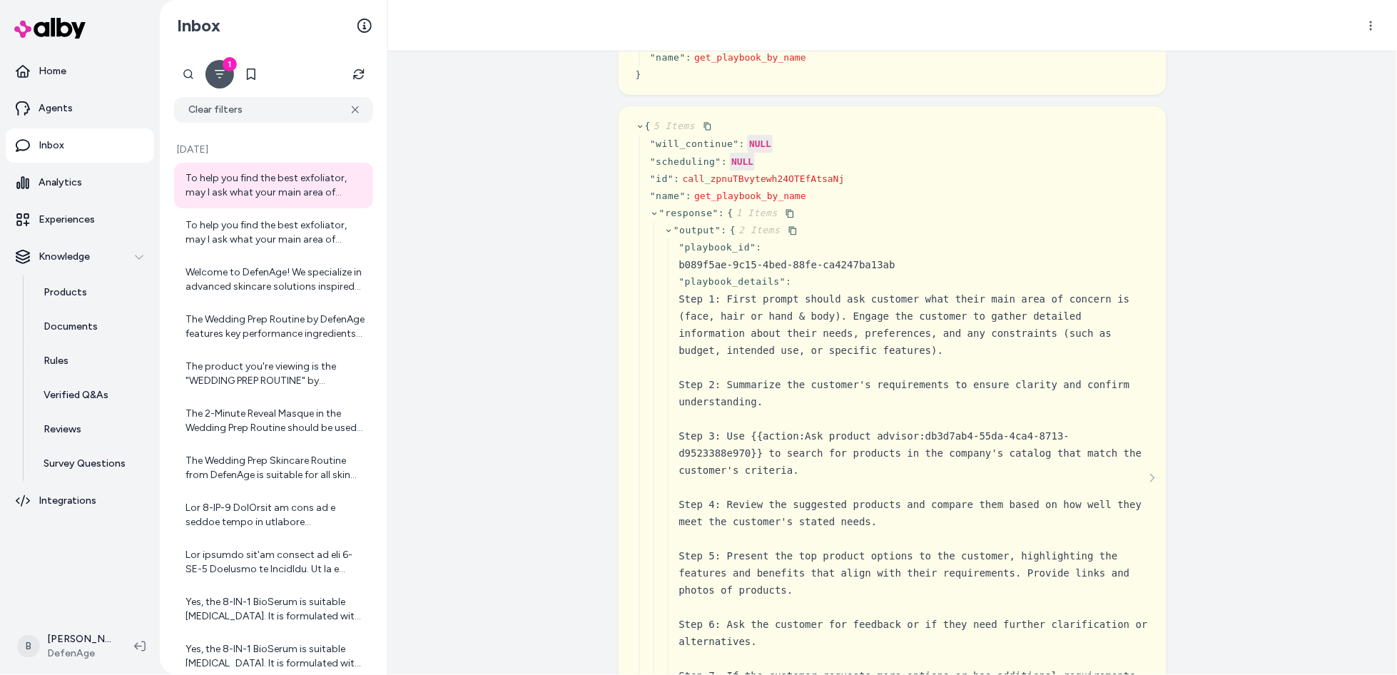
scroll to position [243, 0]
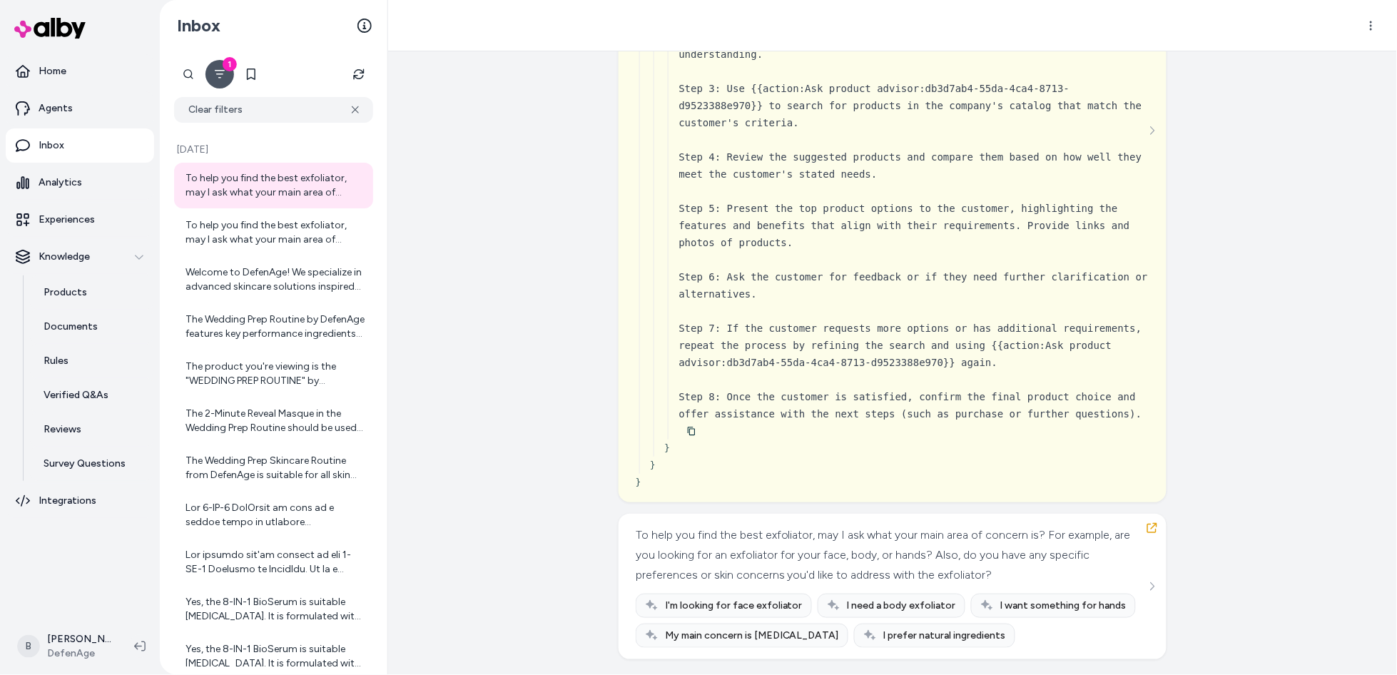
scroll to position [567, 0]
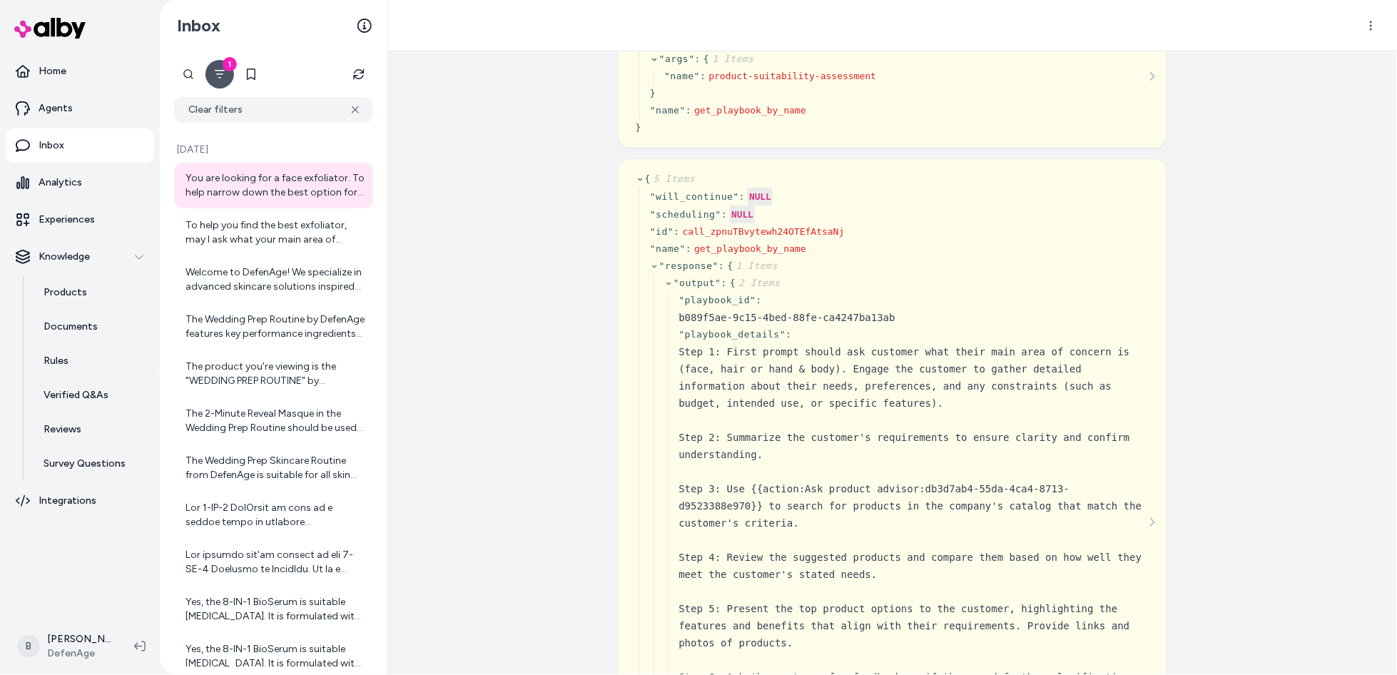
scroll to position [198, 0]
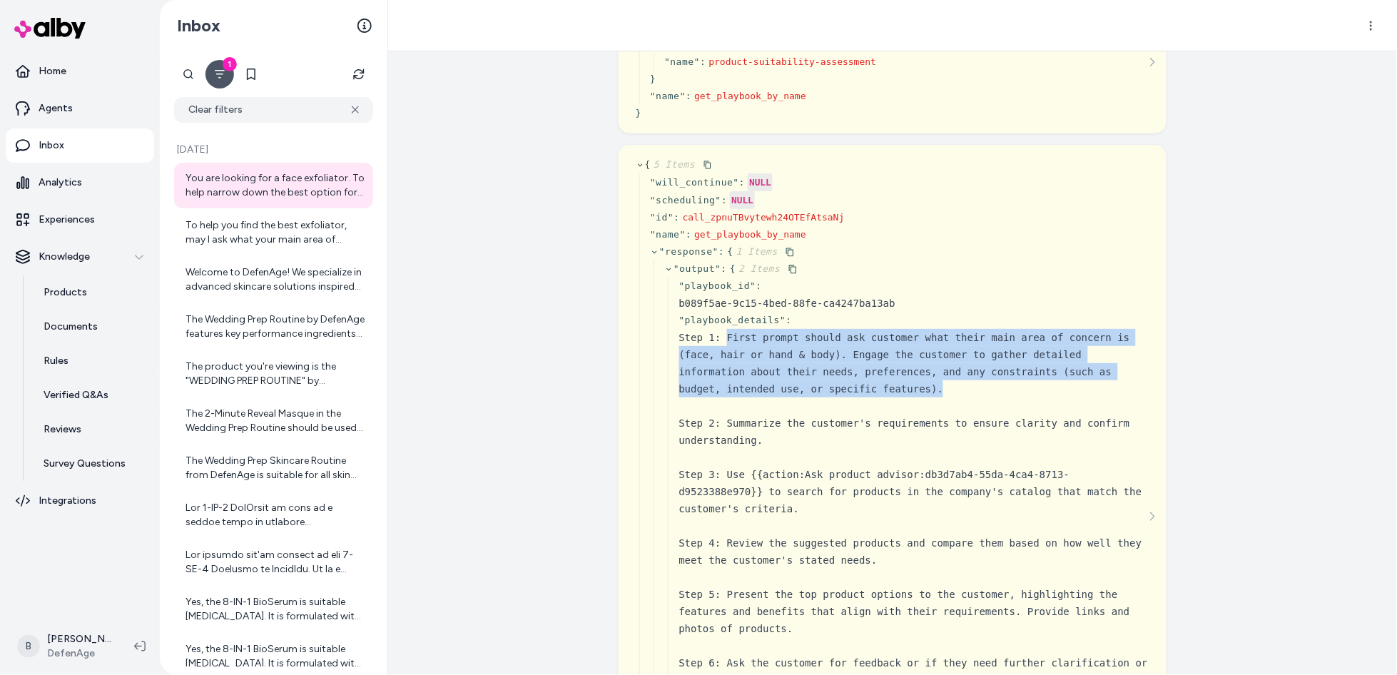
drag, startPoint x: 727, startPoint y: 335, endPoint x: 952, endPoint y: 389, distance: 231.3
click at [952, 389] on div "Step 1: First prompt should ask customer what their main area of concern is (fa…" at bounding box center [914, 569] width 470 height 480
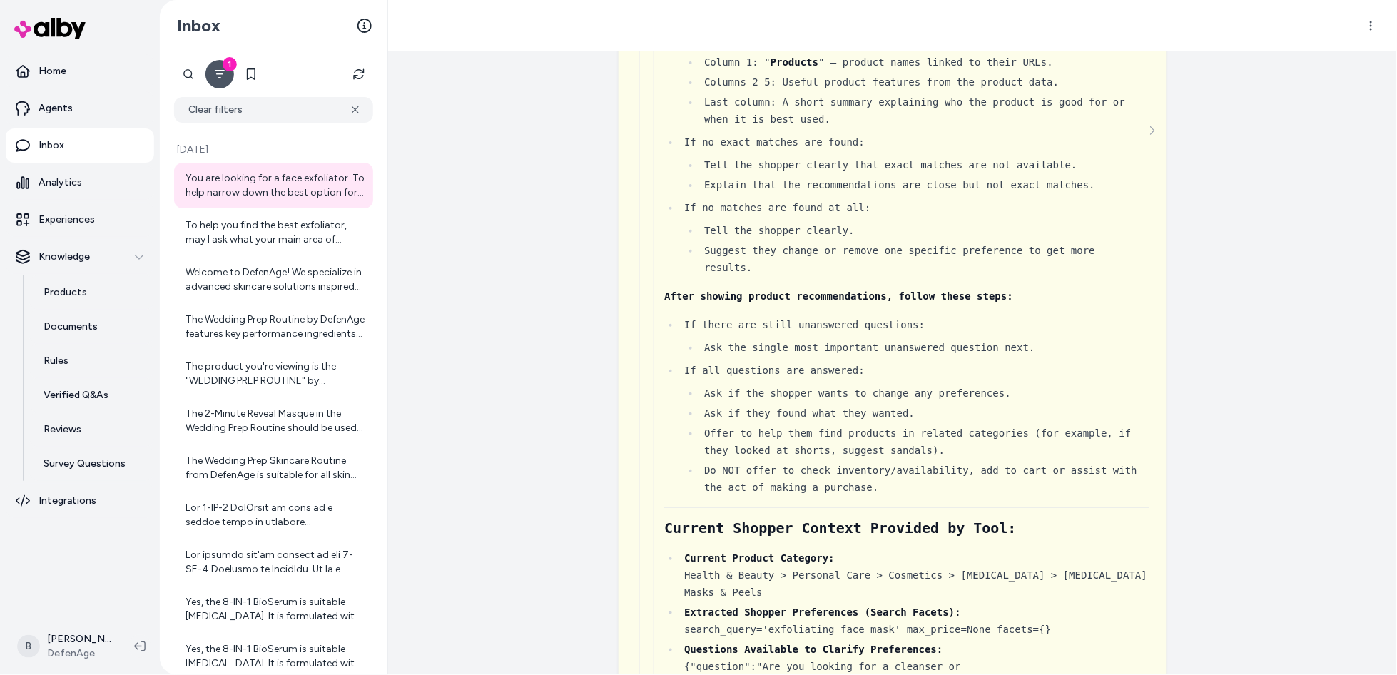
scroll to position [2522, 0]
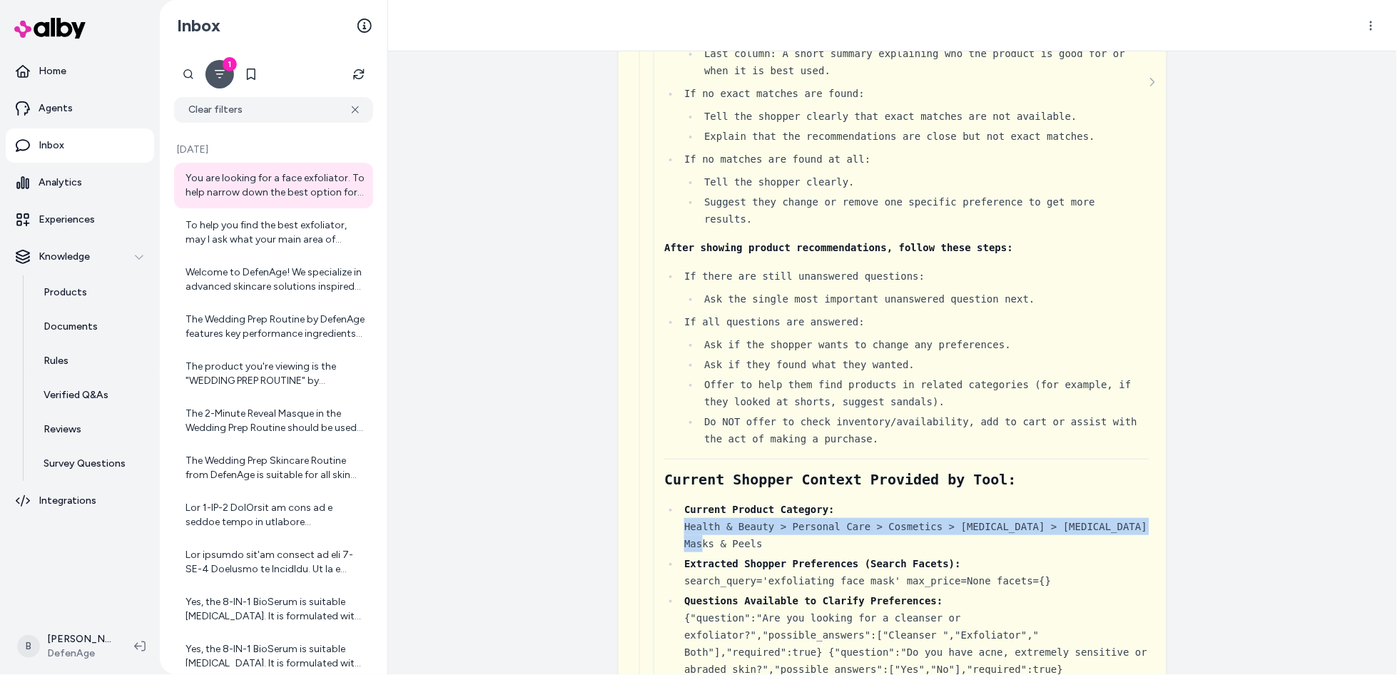
drag, startPoint x: 719, startPoint y: 542, endPoint x: 680, endPoint y: 525, distance: 42.2
click at [680, 525] on li "Current Product Category: Health & Beauty > Personal Care > Cosmetics > [MEDICA…" at bounding box center [915, 526] width 470 height 51
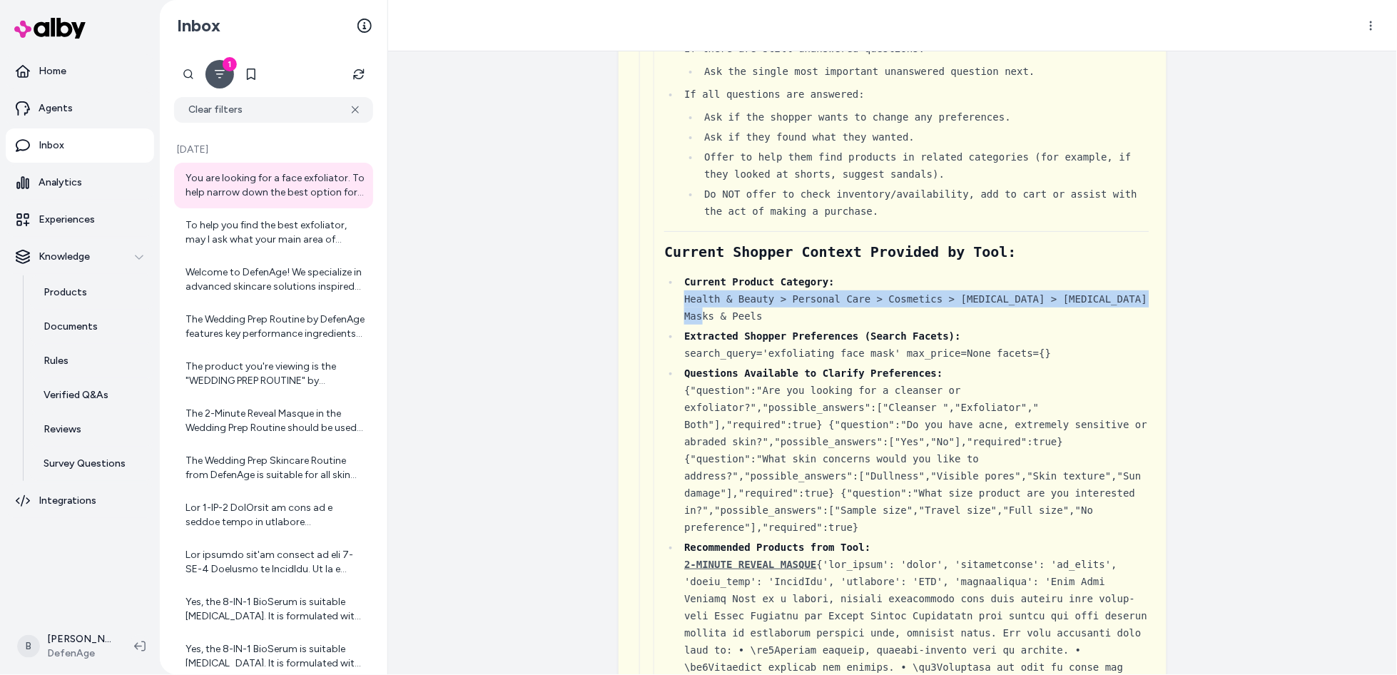
scroll to position [2753, 0]
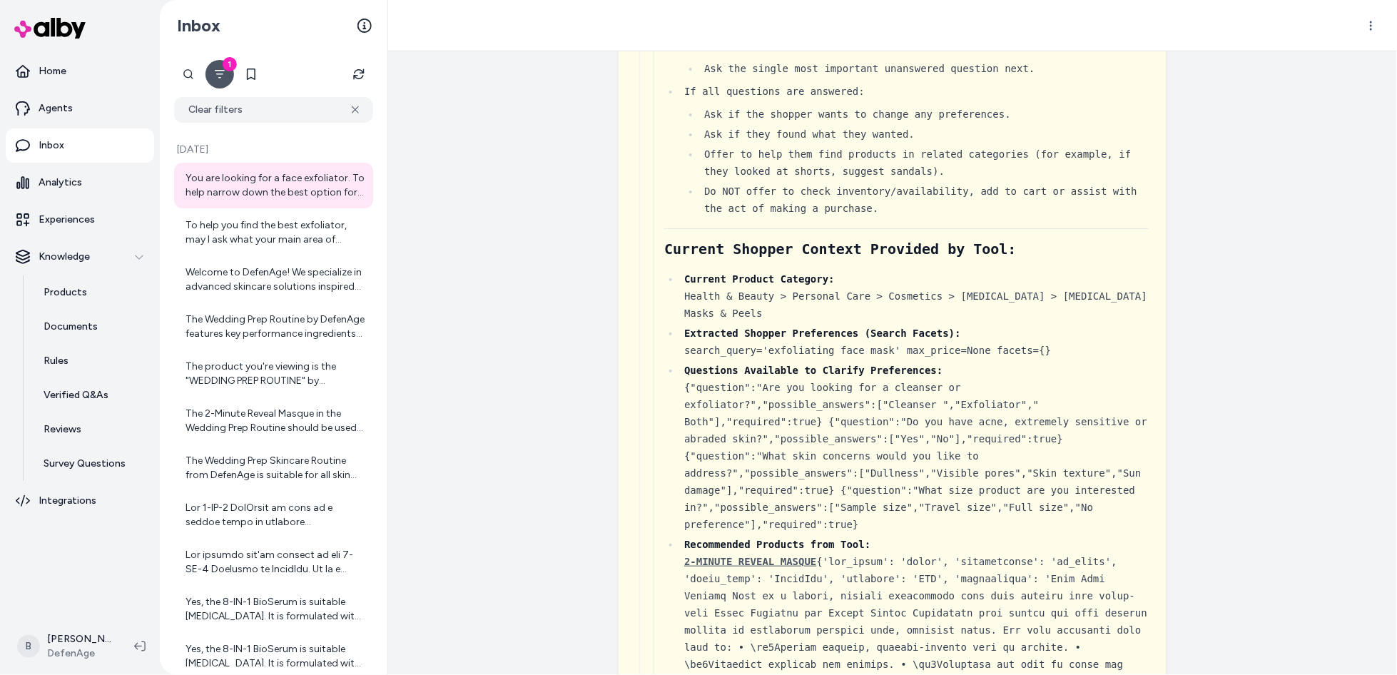
click at [867, 520] on div "Questions Available to Clarify Preferences: {"question":"Are you looking for a …" at bounding box center [916, 447] width 465 height 171
drag, startPoint x: 909, startPoint y: 415, endPoint x: 769, endPoint y: 432, distance: 141.7
click at [769, 432] on div "Questions Available to Clarify Preferences: {"question":"Are you looking for a …" at bounding box center [916, 447] width 465 height 171
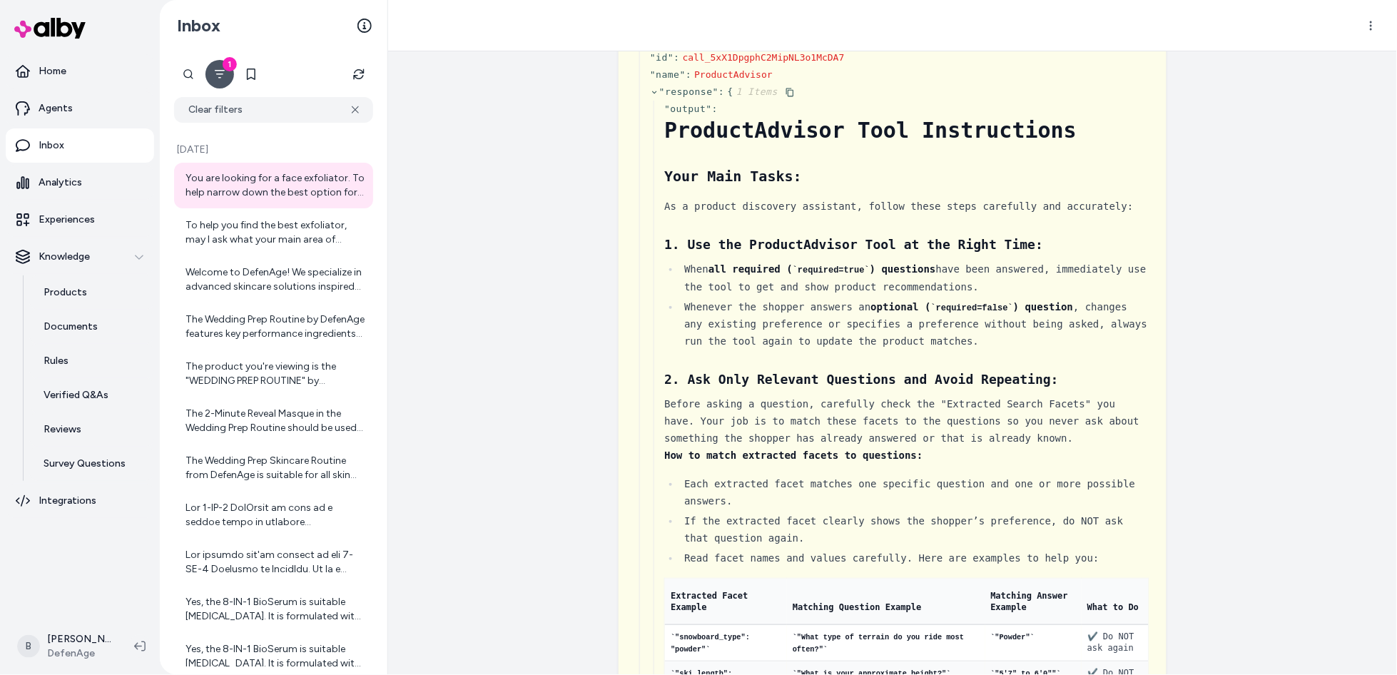
scroll to position [1415, 0]
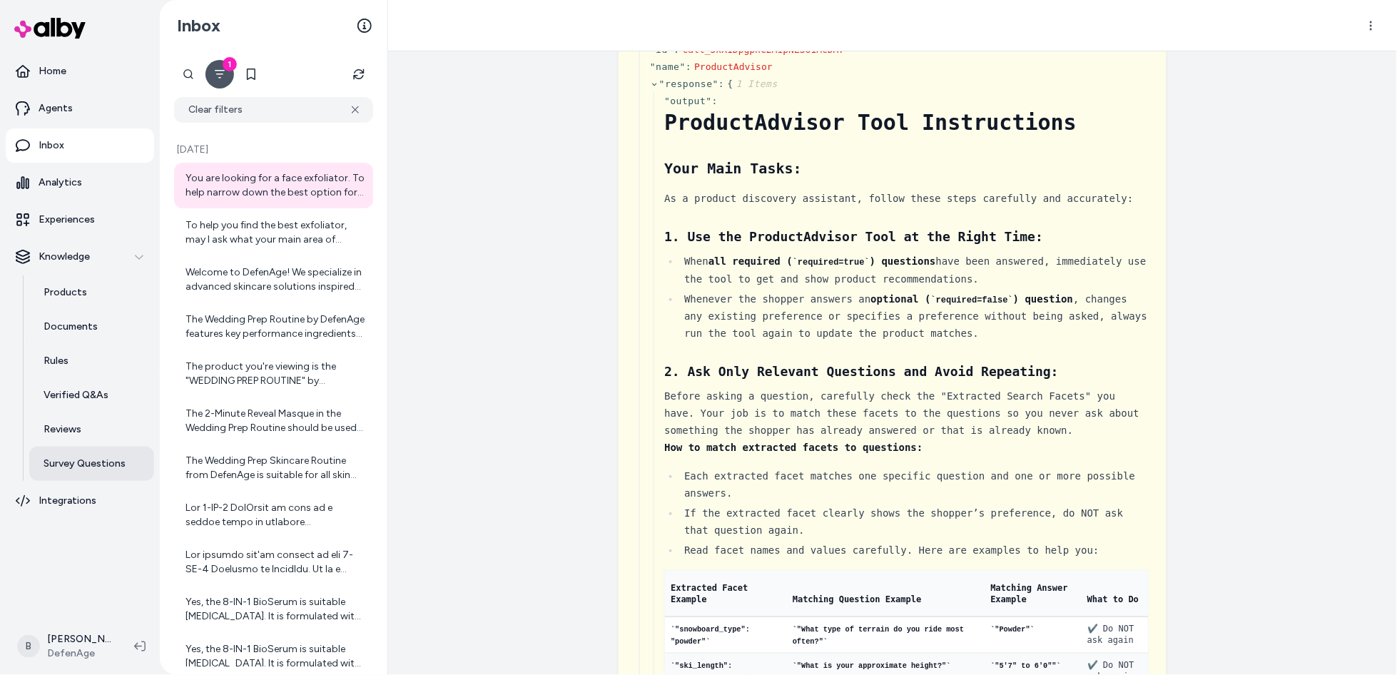
click at [77, 460] on p "Survey Questions" at bounding box center [85, 464] width 82 height 14
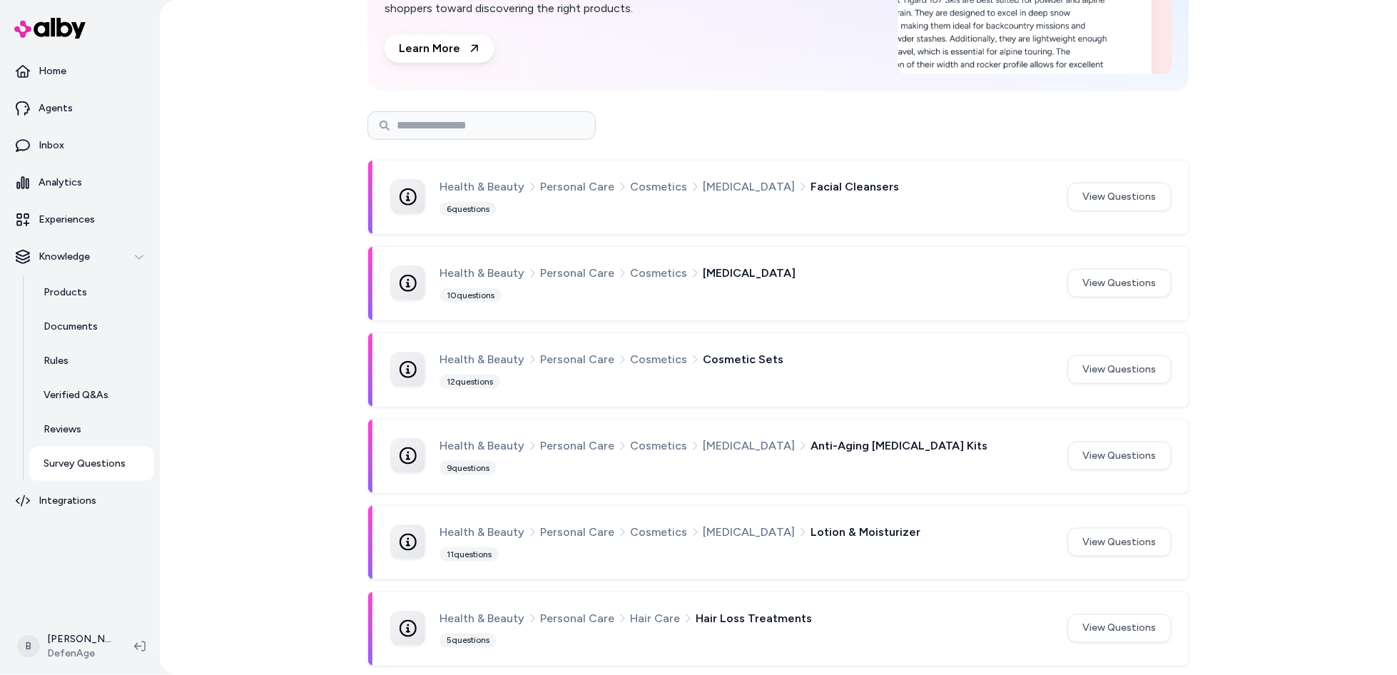
scroll to position [147, 0]
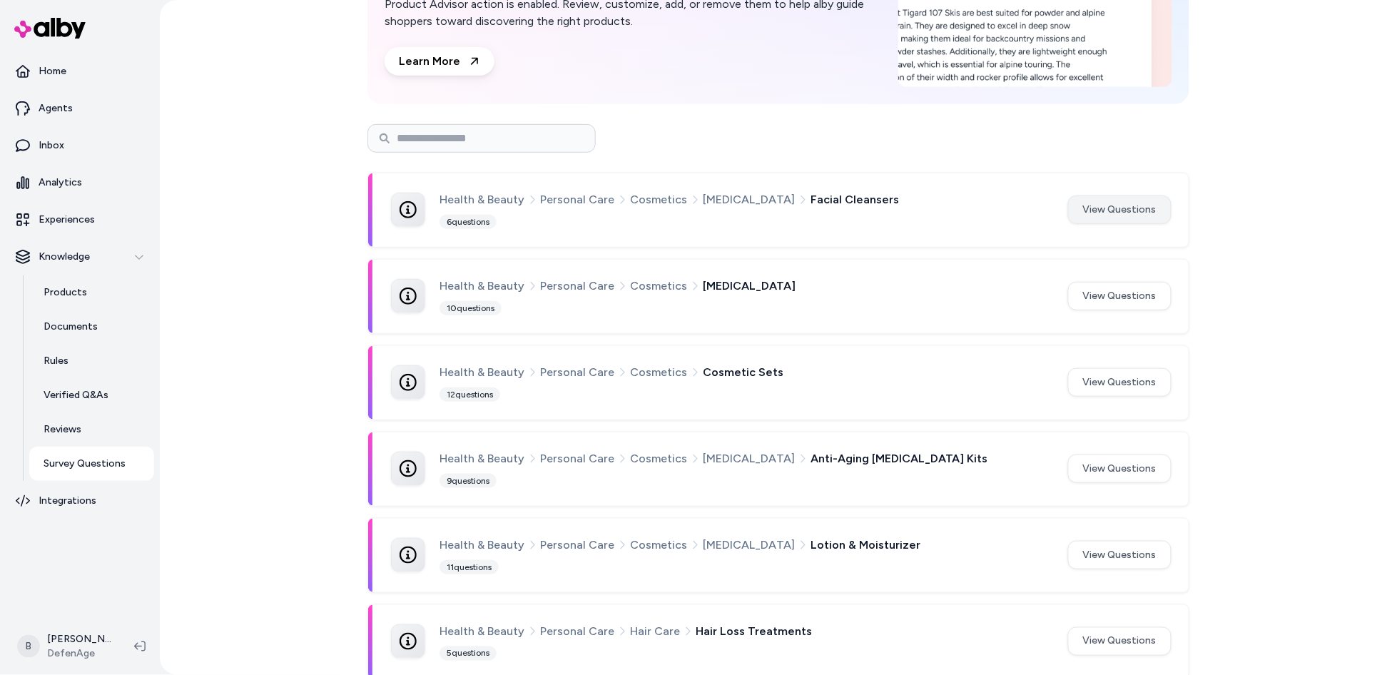
click at [1140, 203] on button "View Questions" at bounding box center [1119, 210] width 103 height 29
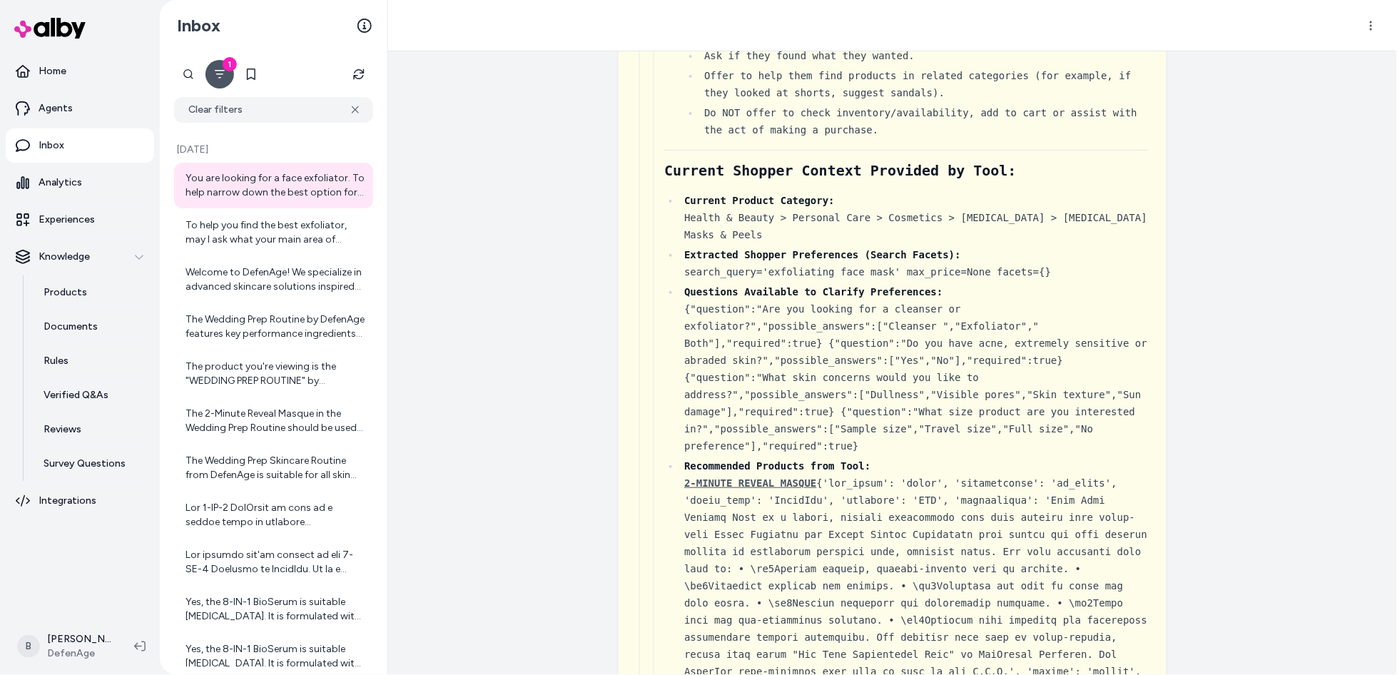
scroll to position [2857, 0]
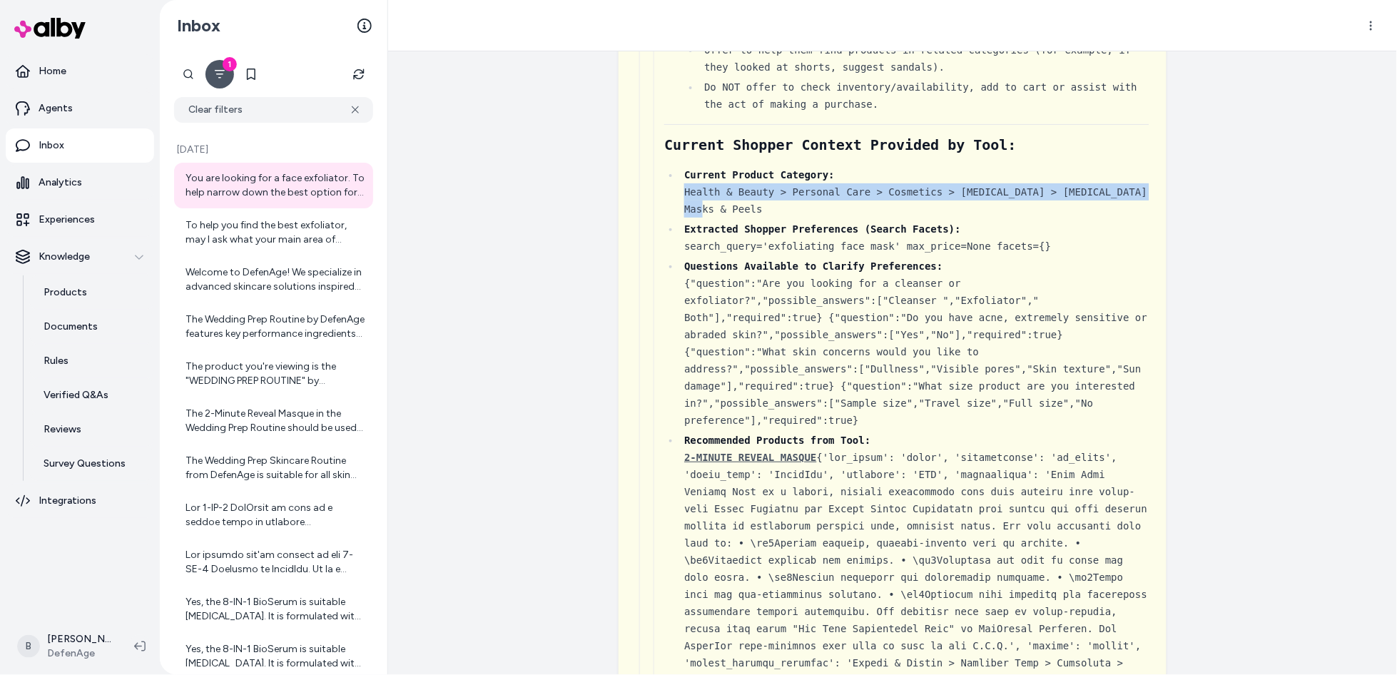
drag, startPoint x: 736, startPoint y: 201, endPoint x: 686, endPoint y: 186, distance: 52.2
click at [686, 186] on div "Current Product Category: Health & Beauty > Personal Care > Cosmetics > [MEDICA…" at bounding box center [916, 191] width 465 height 51
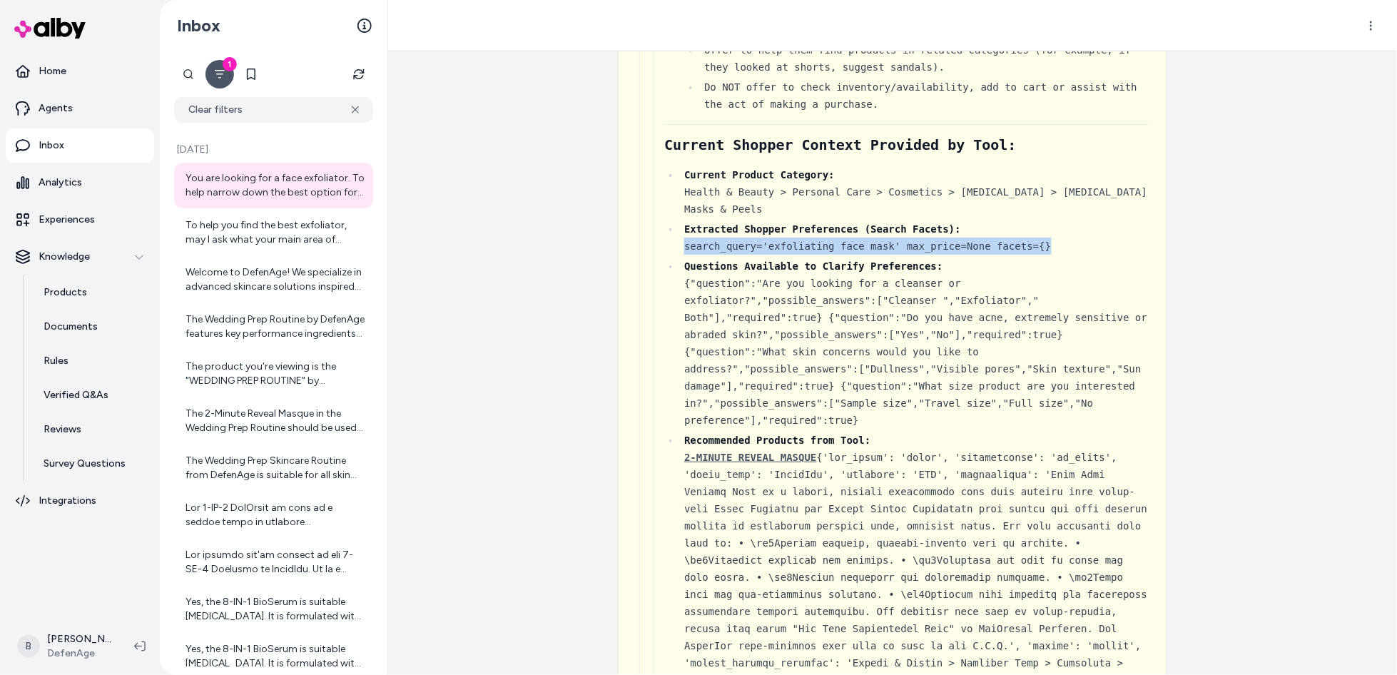
drag, startPoint x: 1055, startPoint y: 238, endPoint x: 644, endPoint y: 236, distance: 410.4
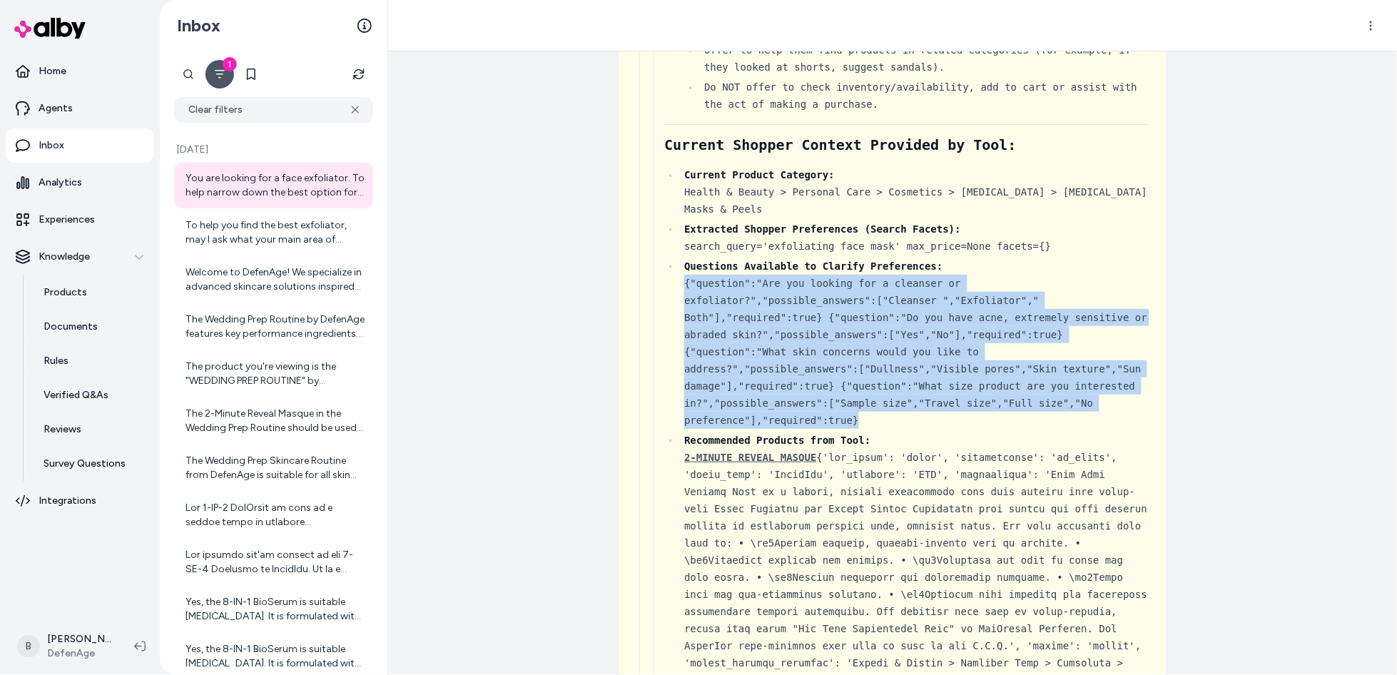
drag, startPoint x: 880, startPoint y: 409, endPoint x: 641, endPoint y: 273, distance: 274.9
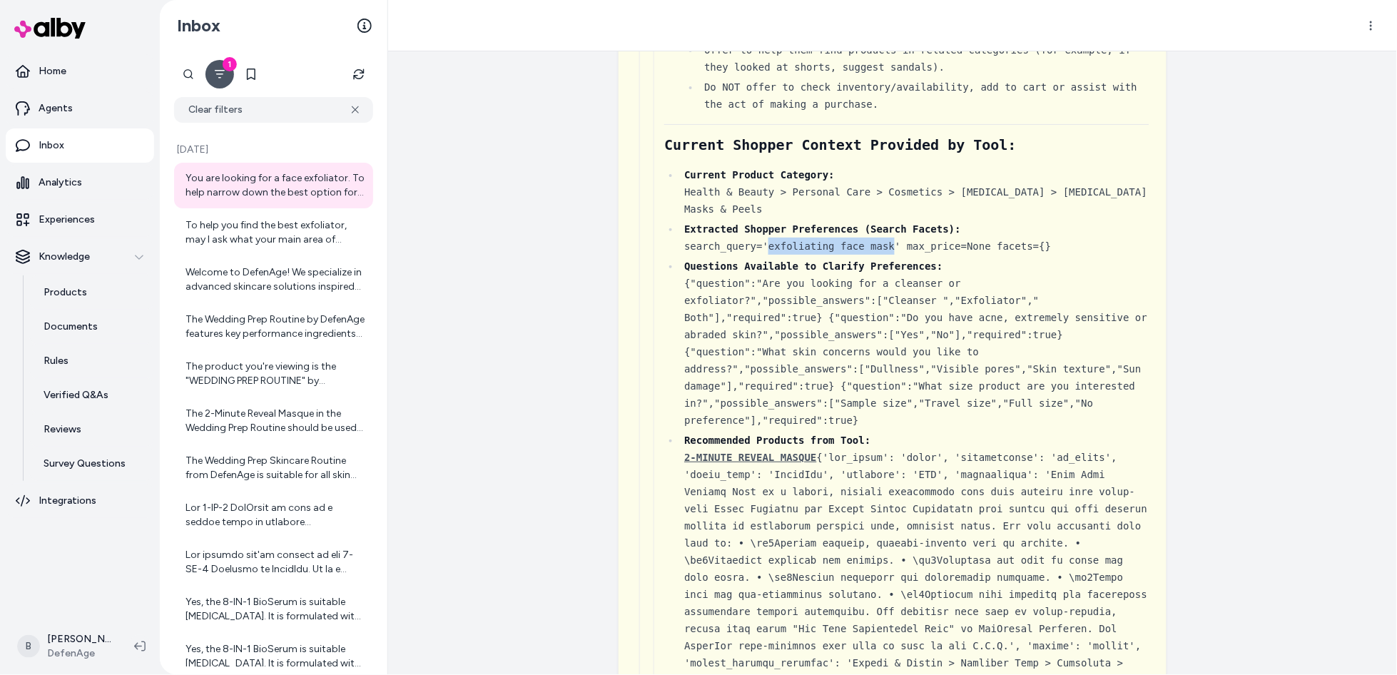
drag, startPoint x: 895, startPoint y: 240, endPoint x: 769, endPoint y: 241, distance: 126.3
click at [769, 241] on div "Extracted Shopper Preferences (Search Facets): search_query='exfoliating face m…" at bounding box center [916, 238] width 465 height 34
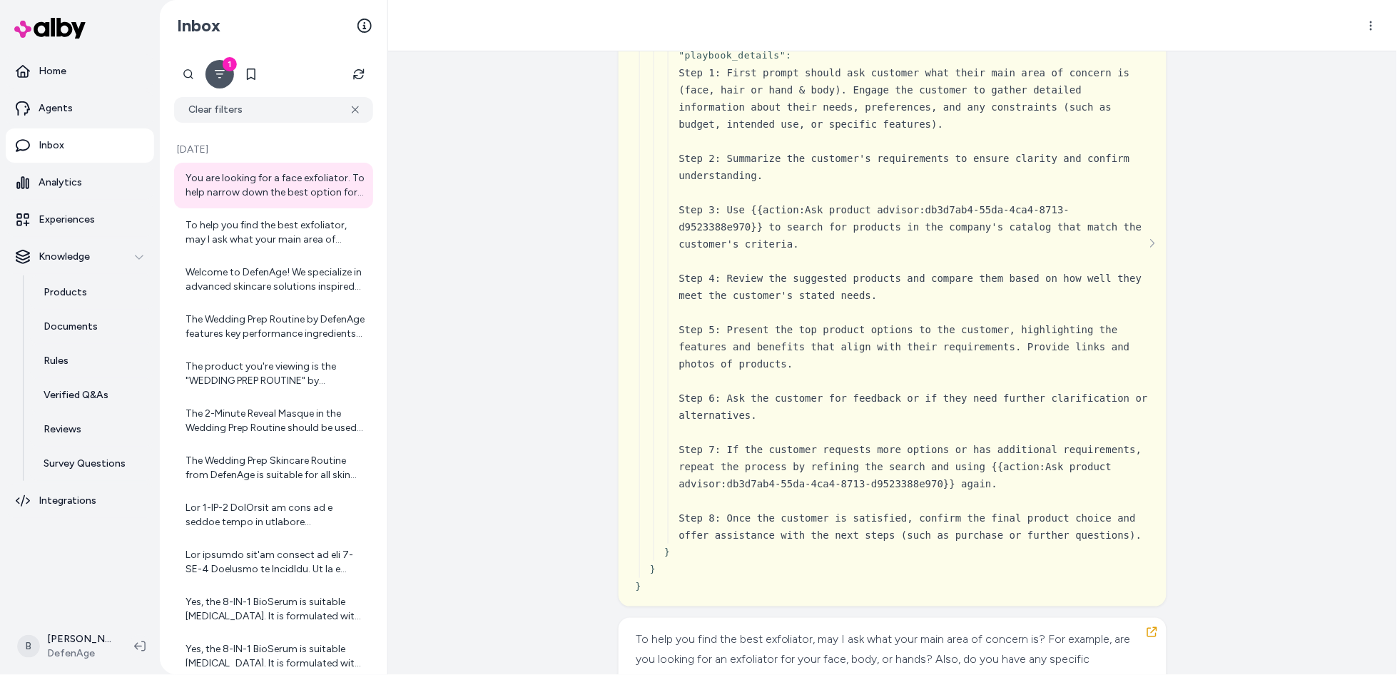
scroll to position [0, 0]
